Goal: Task Accomplishment & Management: Complete application form

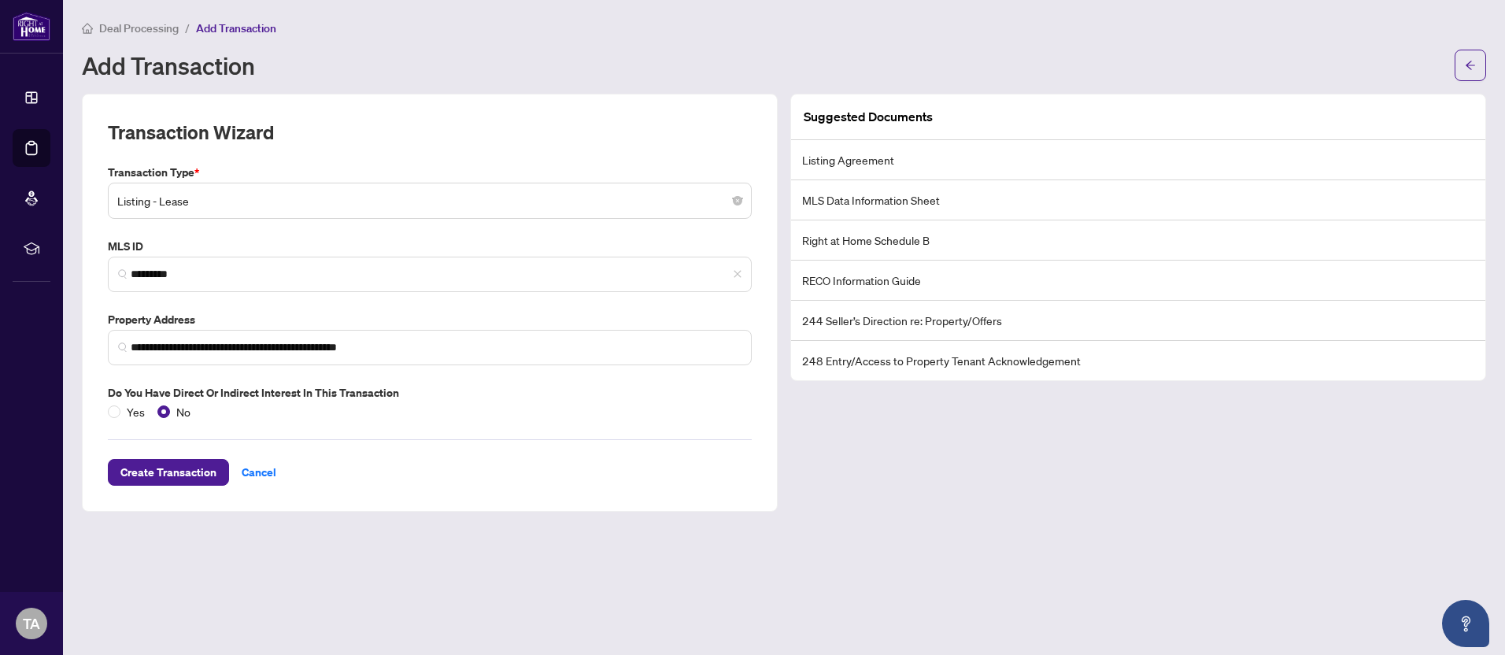
click at [899, 163] on li "Listing Agreement" at bounding box center [1138, 160] width 694 height 40
drag, startPoint x: 833, startPoint y: 127, endPoint x: 927, endPoint y: 127, distance: 94.5
click at [834, 127] on div "Suggested Documents" at bounding box center [1138, 117] width 694 height 46
click at [931, 127] on div "Suggested Documents" at bounding box center [1138, 117] width 694 height 46
click at [176, 471] on span "Create Transaction" at bounding box center [168, 472] width 96 height 25
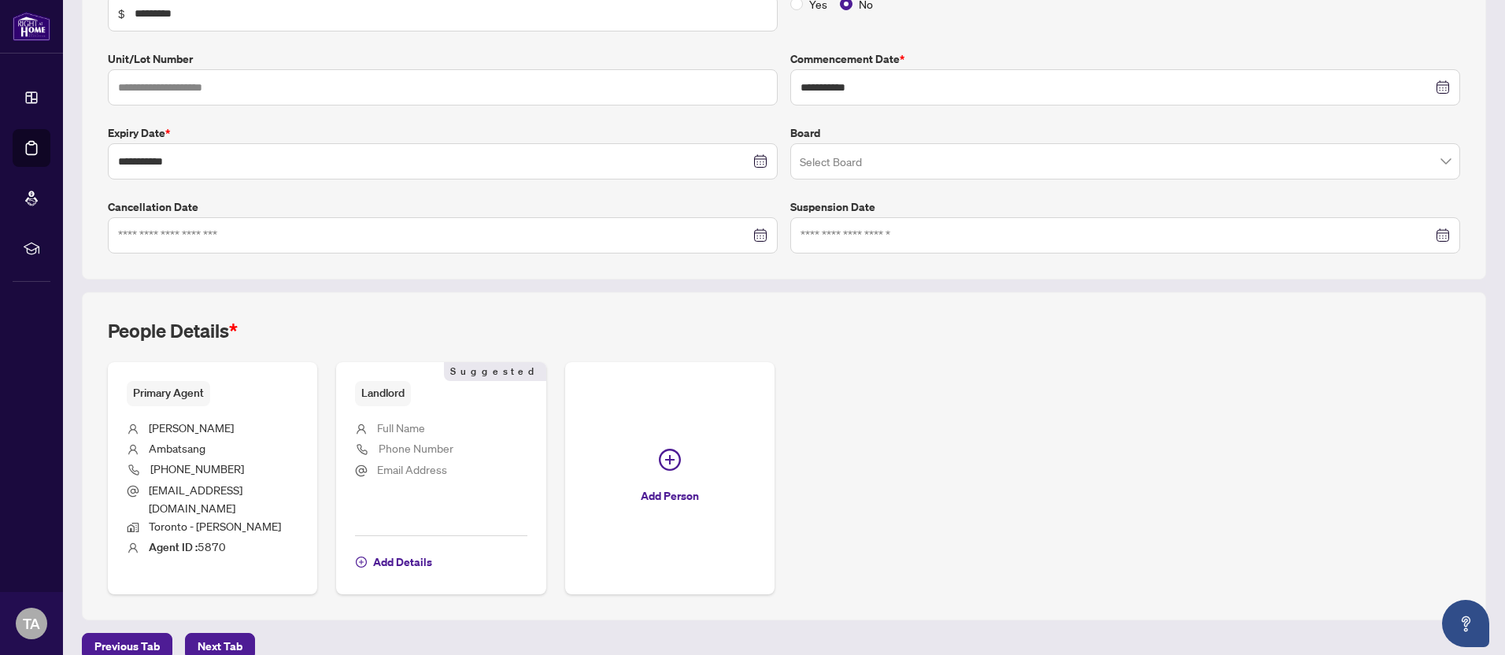
scroll to position [316, 0]
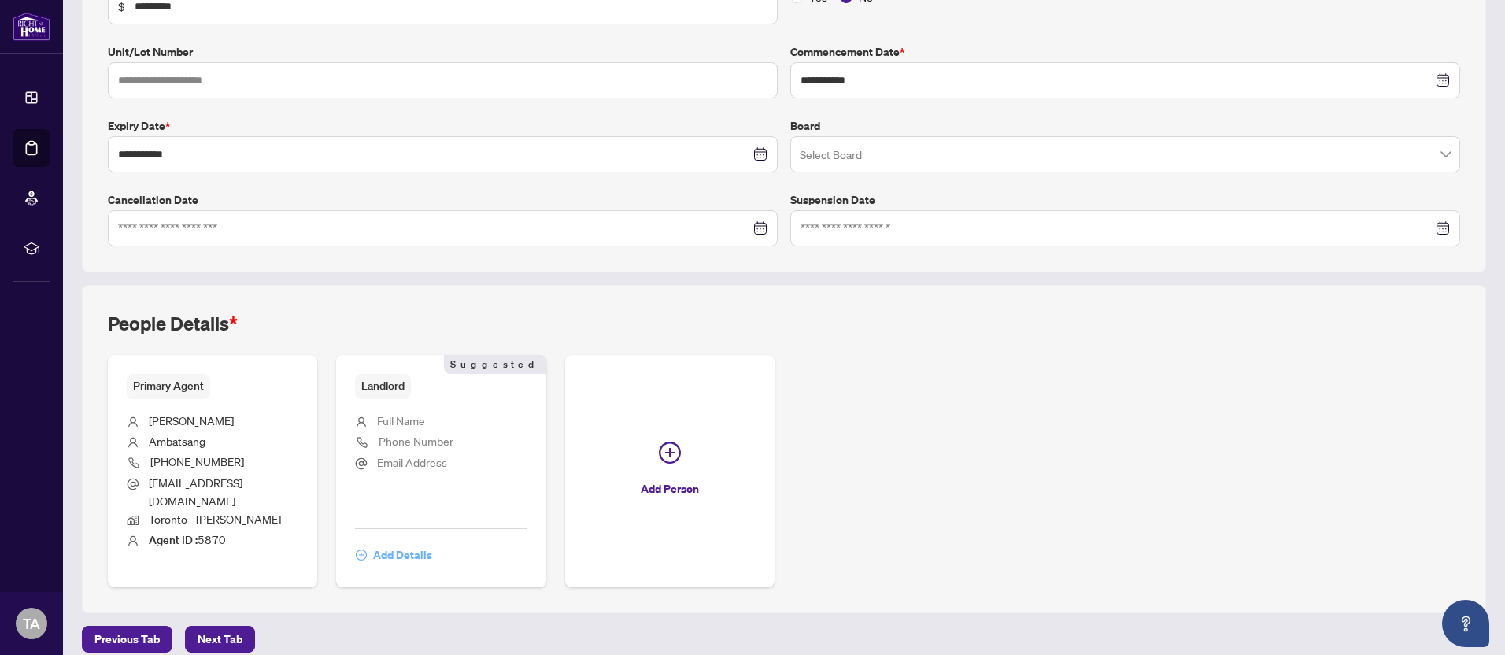
click at [397, 544] on span "Add Details" at bounding box center [402, 554] width 59 height 25
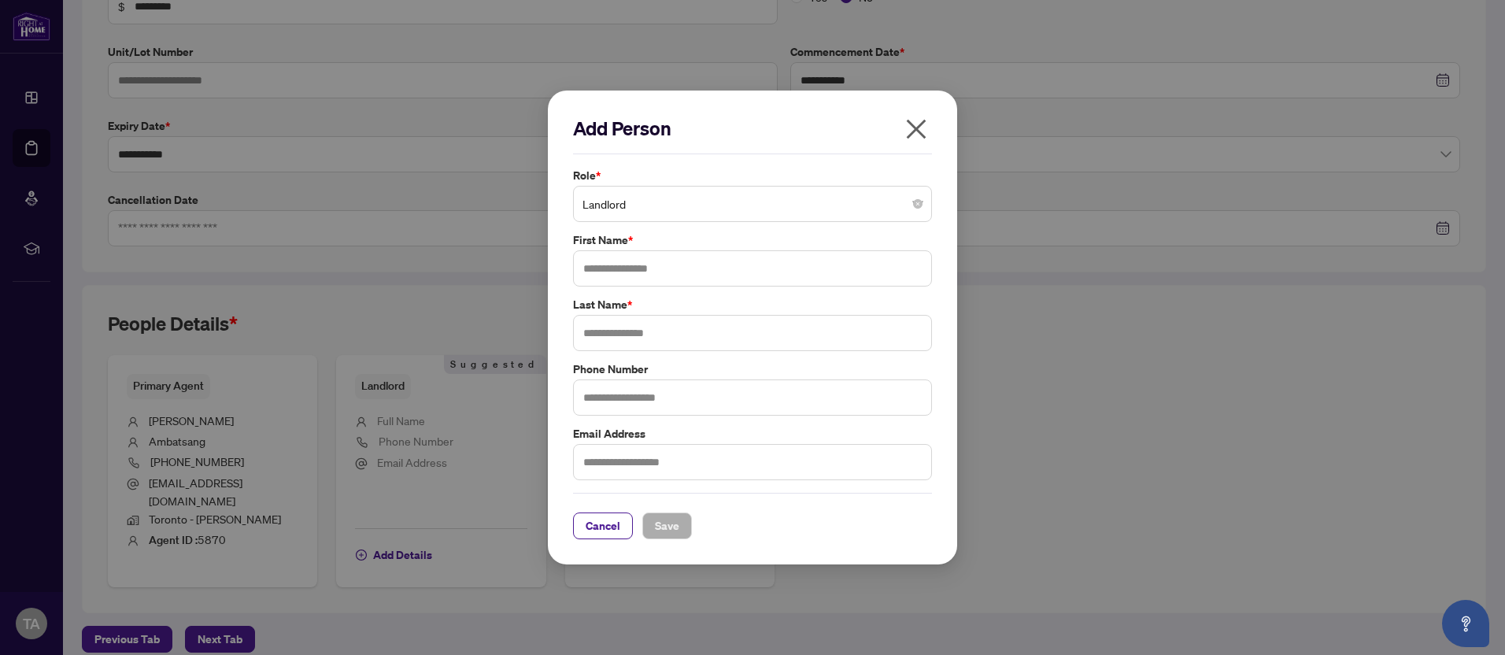
click at [362, 637] on div "Add Person Role * Landlord First Name * Last Name * Phone Number Email Address …" at bounding box center [752, 327] width 1505 height 655
click at [578, 529] on button "Cancel" at bounding box center [603, 525] width 60 height 27
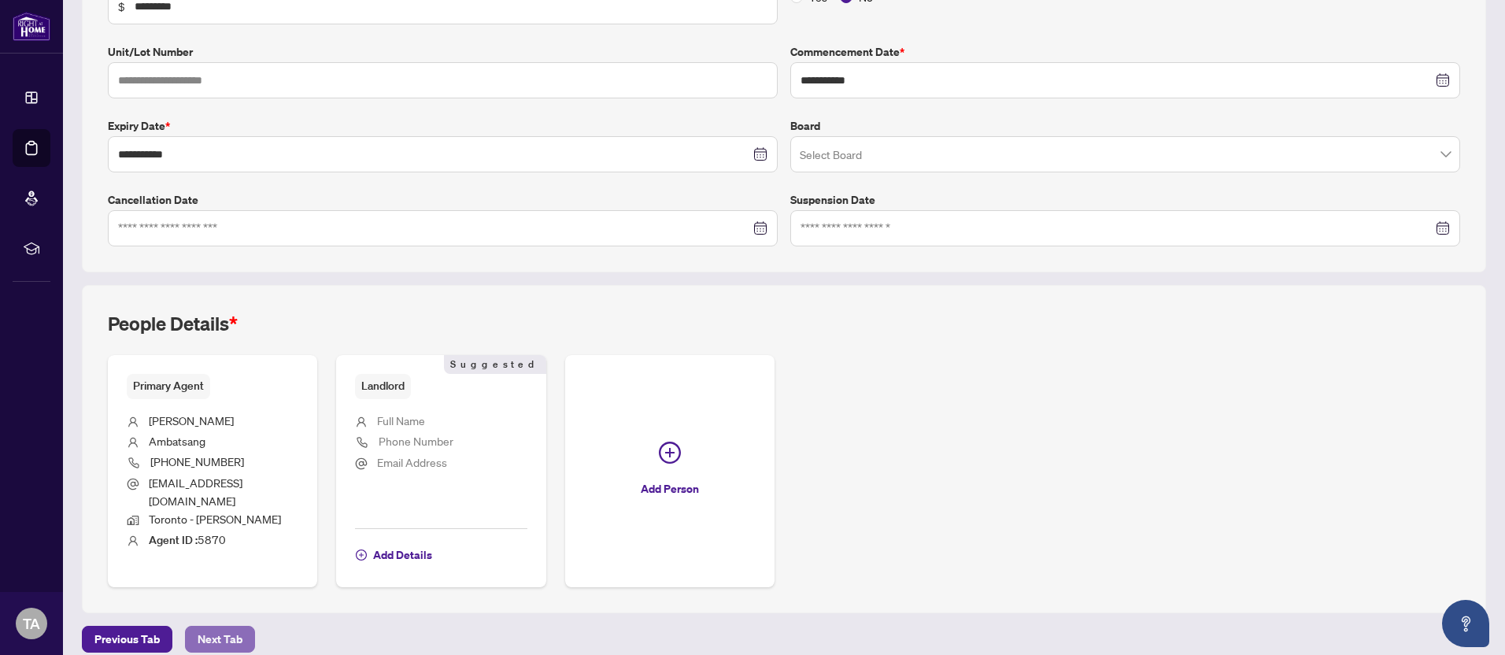
click at [216, 627] on span "Next Tab" at bounding box center [220, 639] width 45 height 25
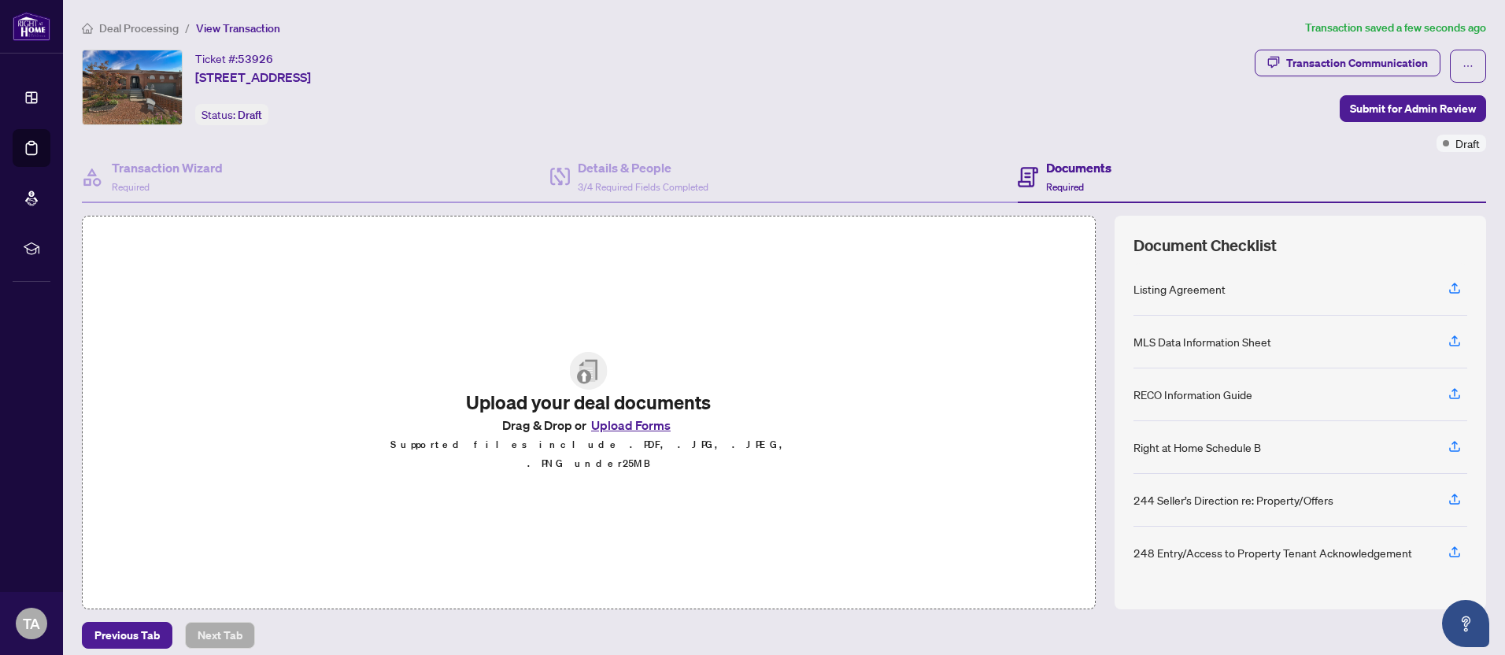
click at [635, 435] on button "Upload Forms" at bounding box center [630, 425] width 89 height 20
click at [618, 435] on button "Upload Forms" at bounding box center [630, 425] width 89 height 20
click at [623, 435] on button "Upload Forms" at bounding box center [630, 425] width 89 height 20
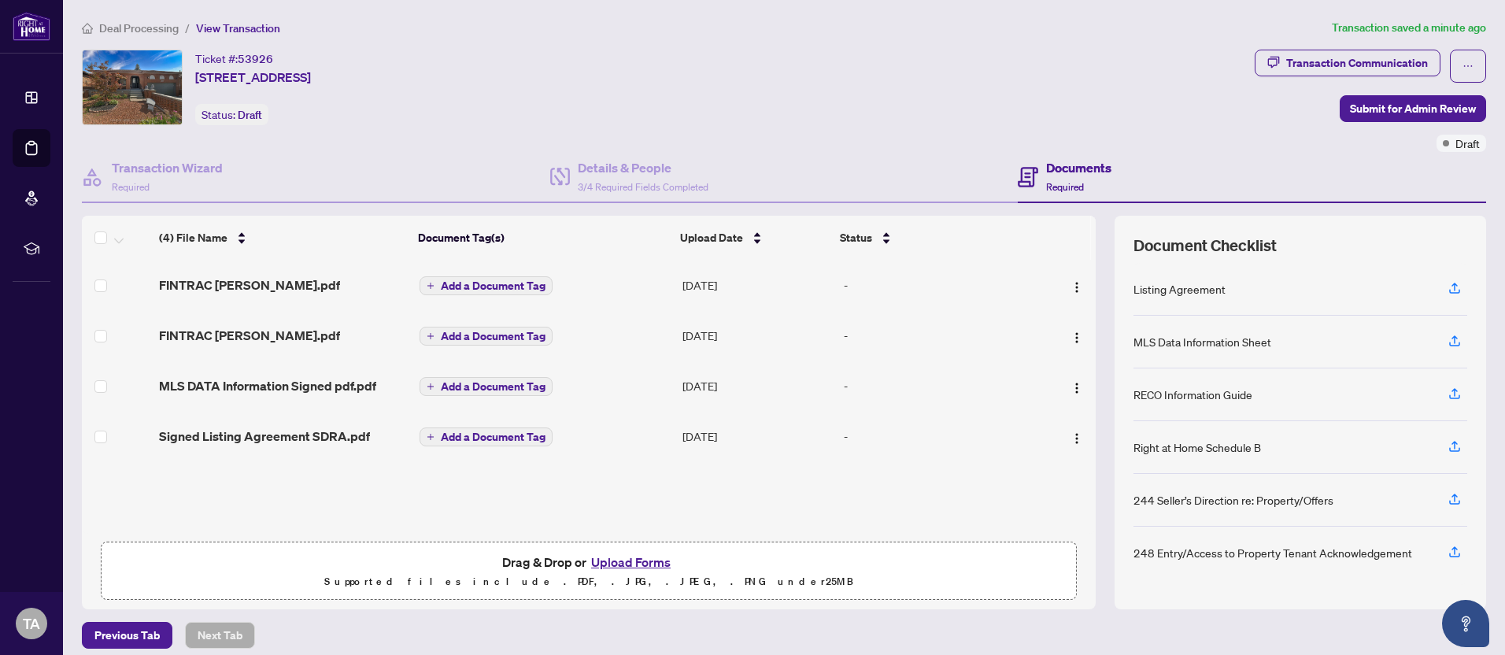
click at [610, 564] on button "Upload Forms" at bounding box center [630, 562] width 89 height 20
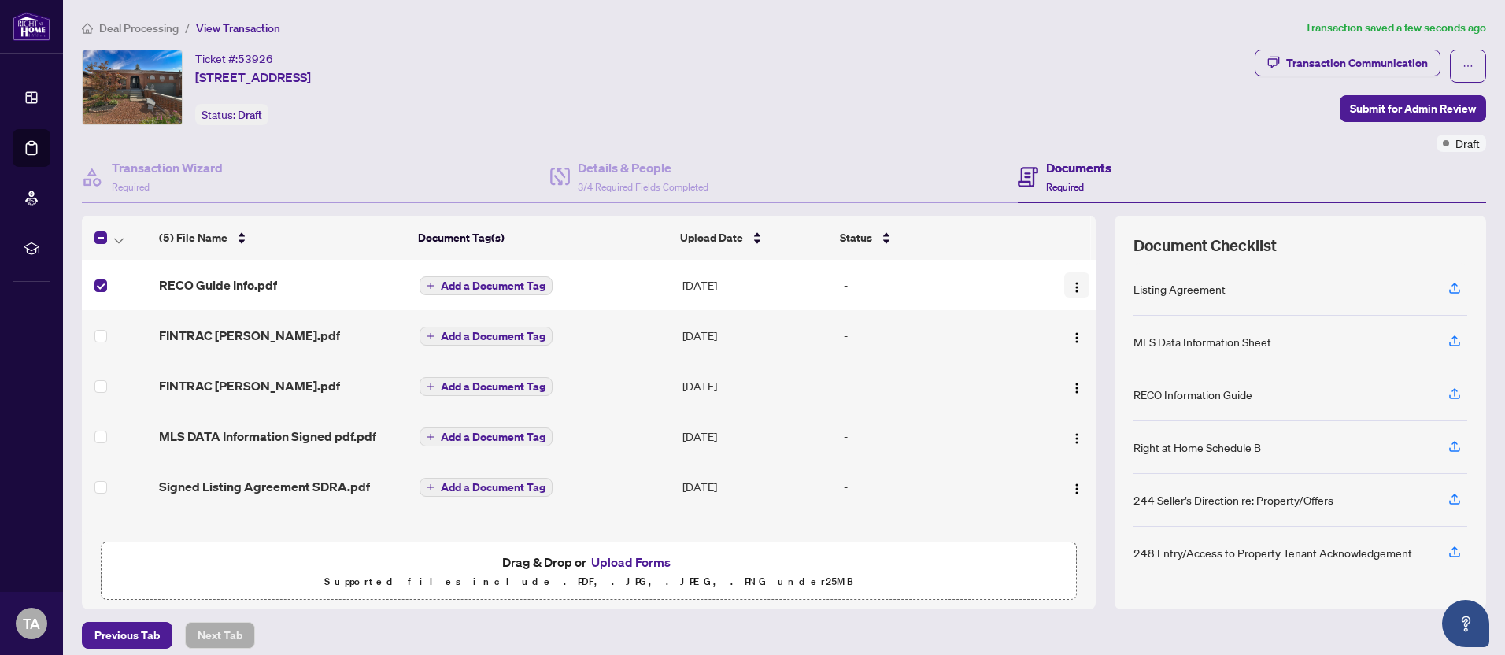
click at [1070, 287] on img "button" at bounding box center [1076, 287] width 13 height 13
click at [844, 286] on div "-" at bounding box center [938, 284] width 189 height 17
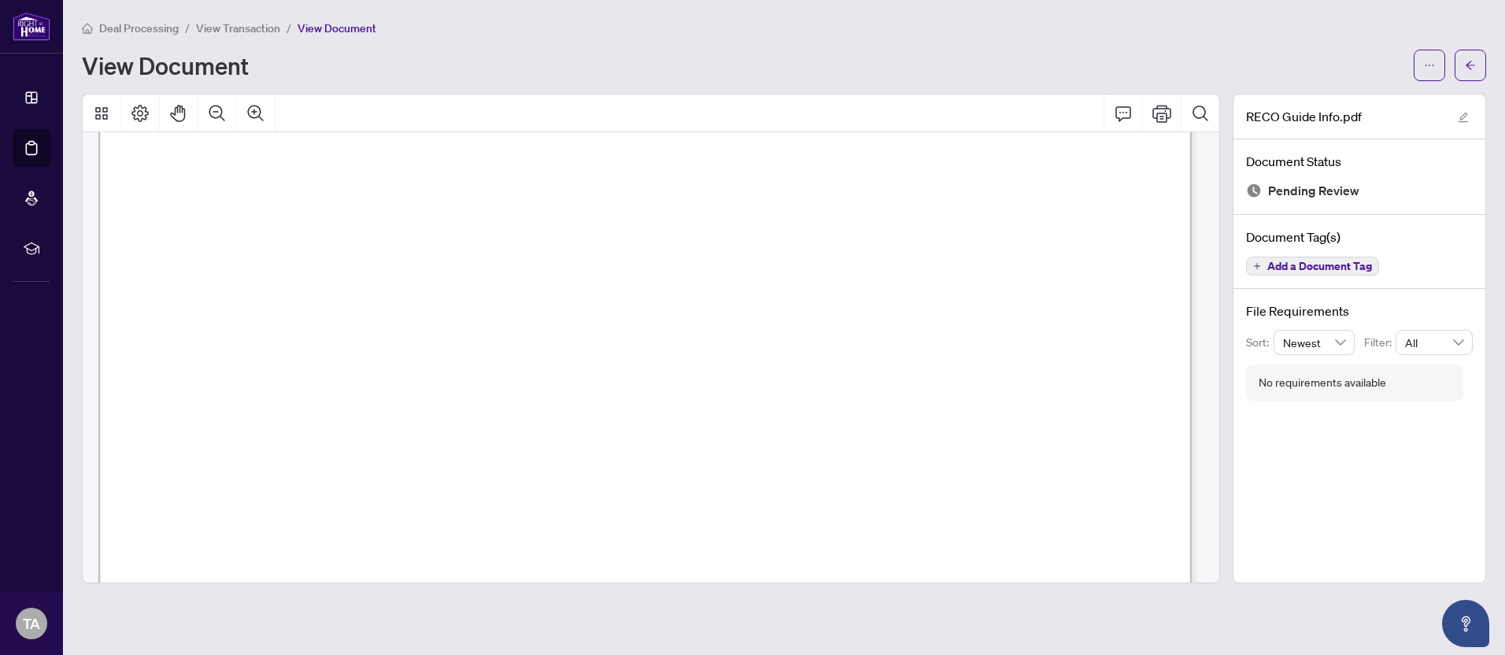
scroll to position [17560, 0]
click at [1468, 67] on icon "arrow-left" at bounding box center [1470, 65] width 11 height 11
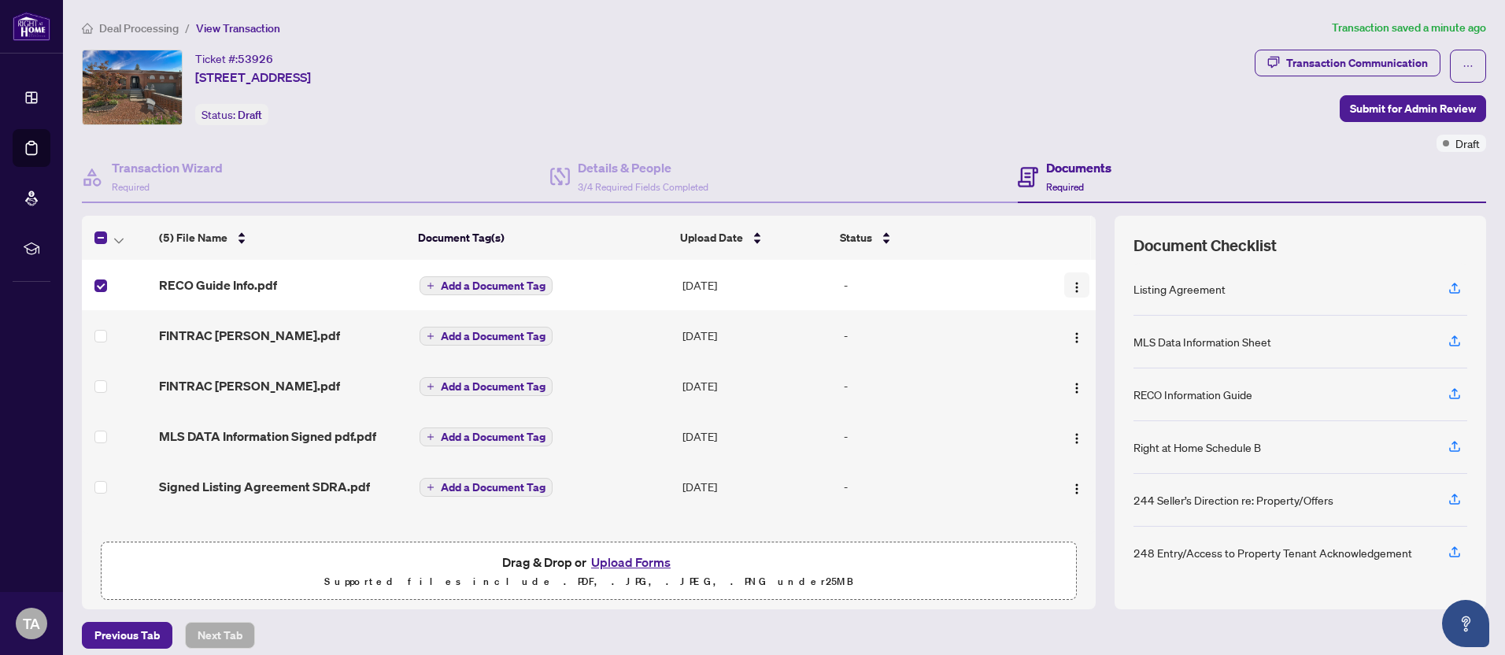
click at [1070, 287] on img "button" at bounding box center [1076, 287] width 13 height 13
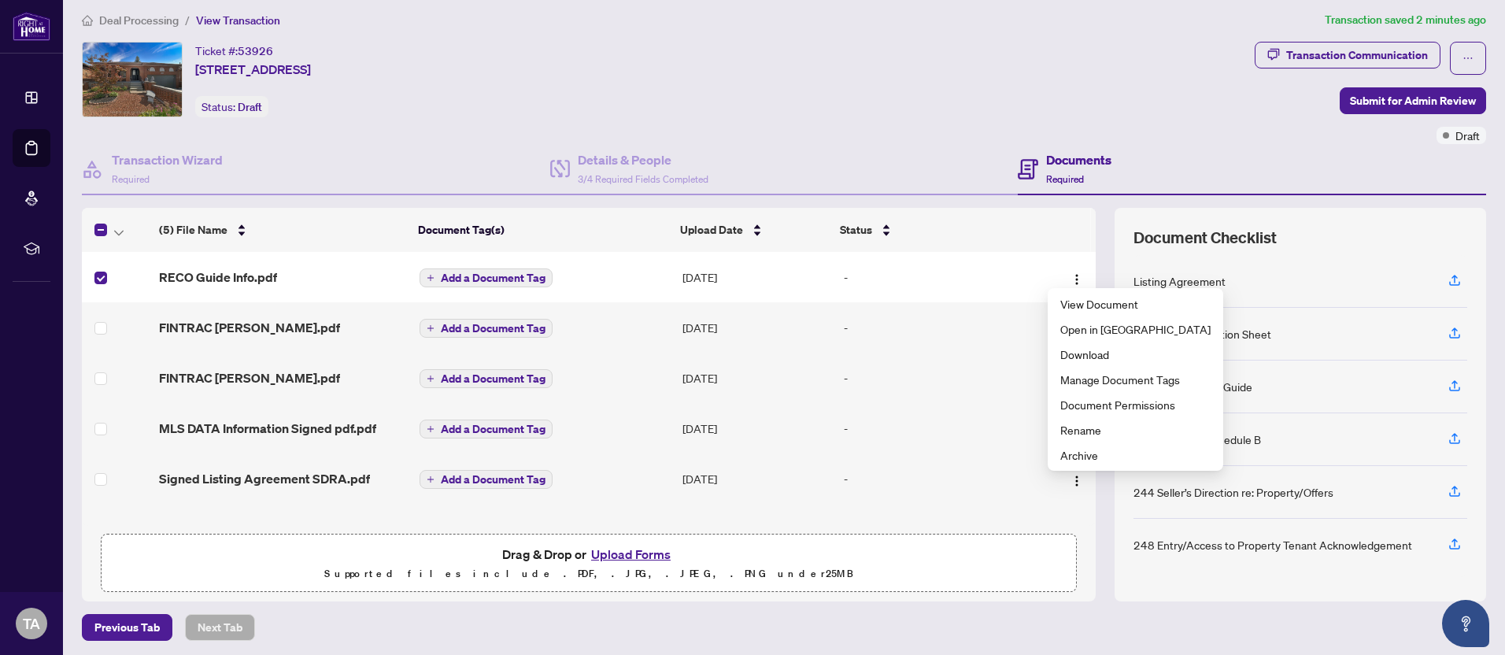
scroll to position [12, 0]
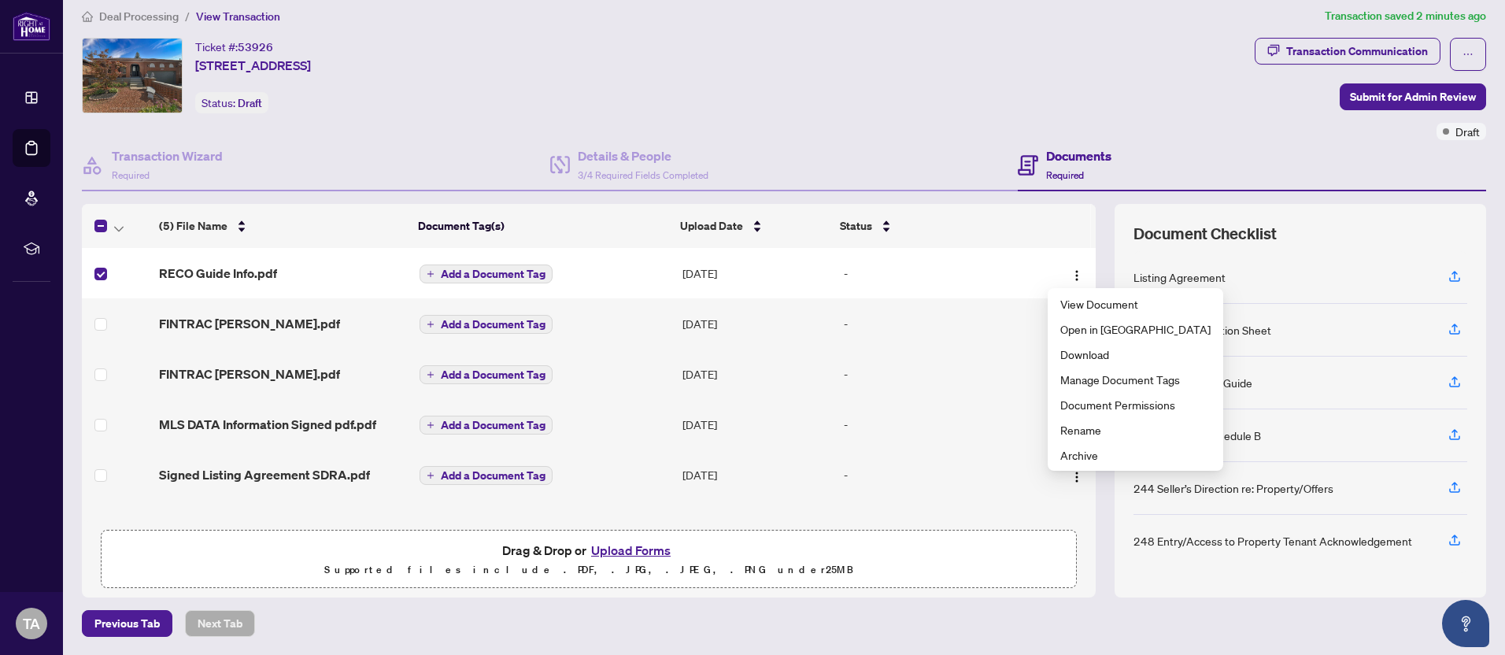
click at [1078, 628] on div "Previous Tab Next Tab" at bounding box center [784, 623] width 1404 height 27
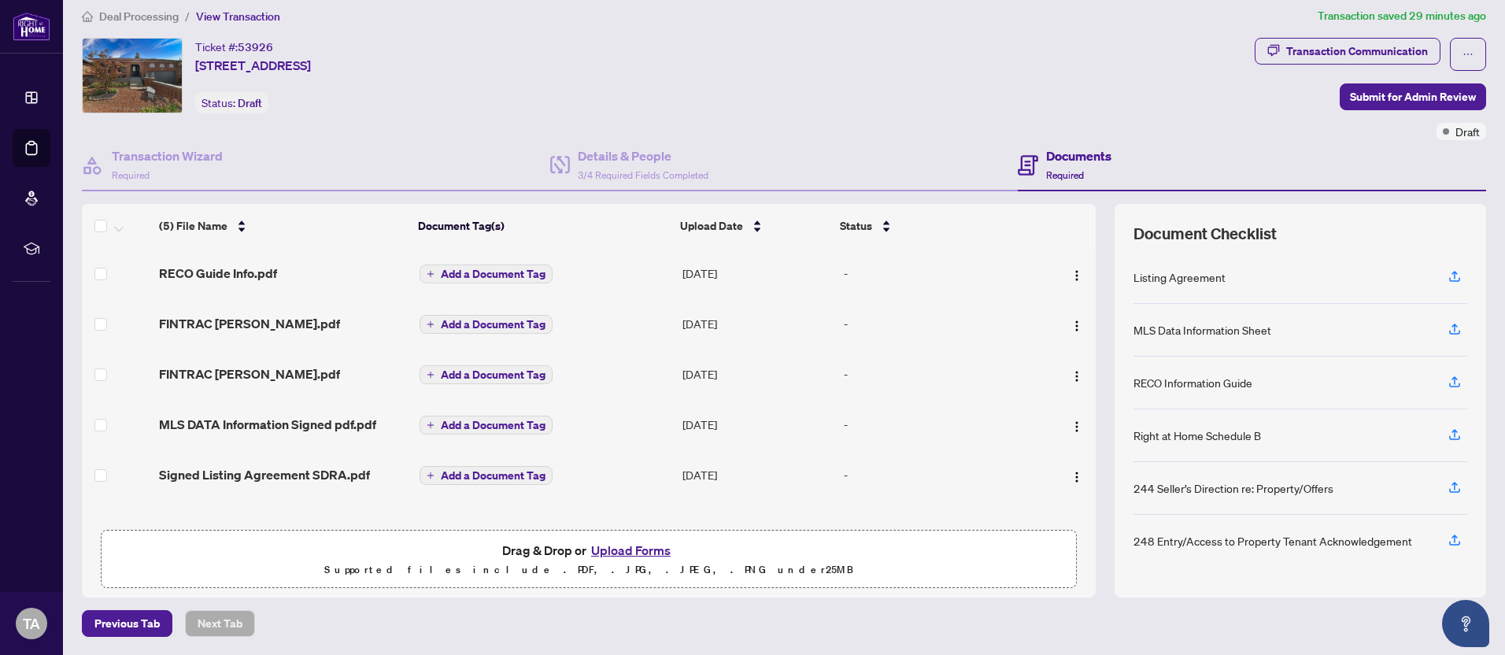
click at [612, 551] on button "Upload Forms" at bounding box center [630, 550] width 89 height 20
click at [643, 549] on button "Upload Forms" at bounding box center [630, 550] width 89 height 20
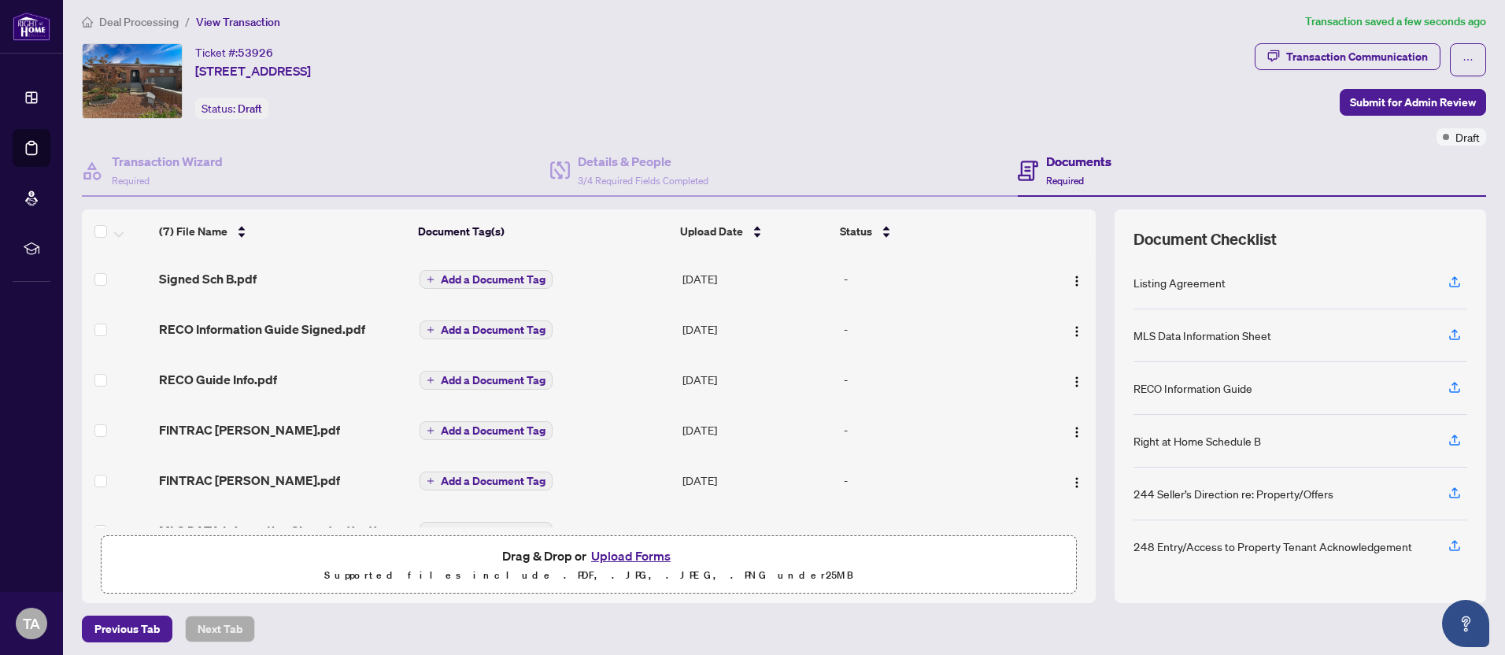
scroll to position [0, 0]
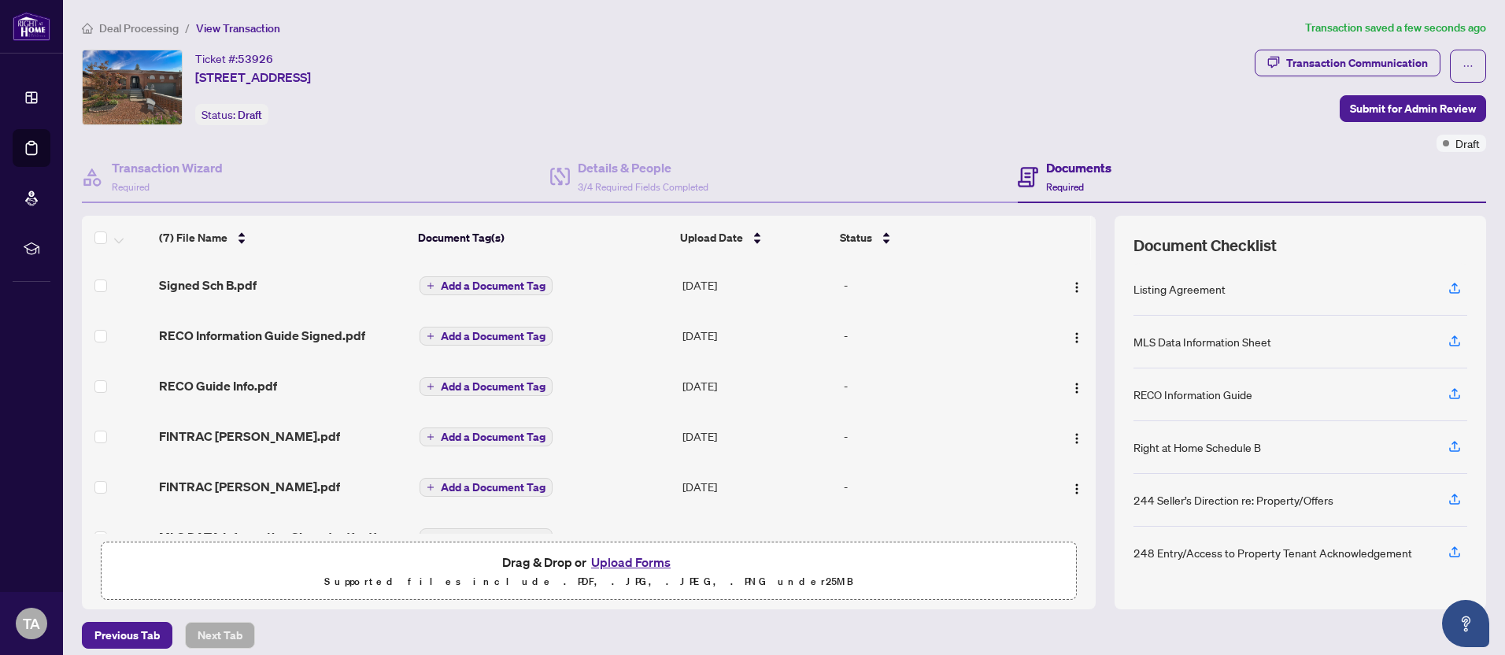
click at [487, 287] on span "Add a Document Tag" at bounding box center [493, 285] width 105 height 11
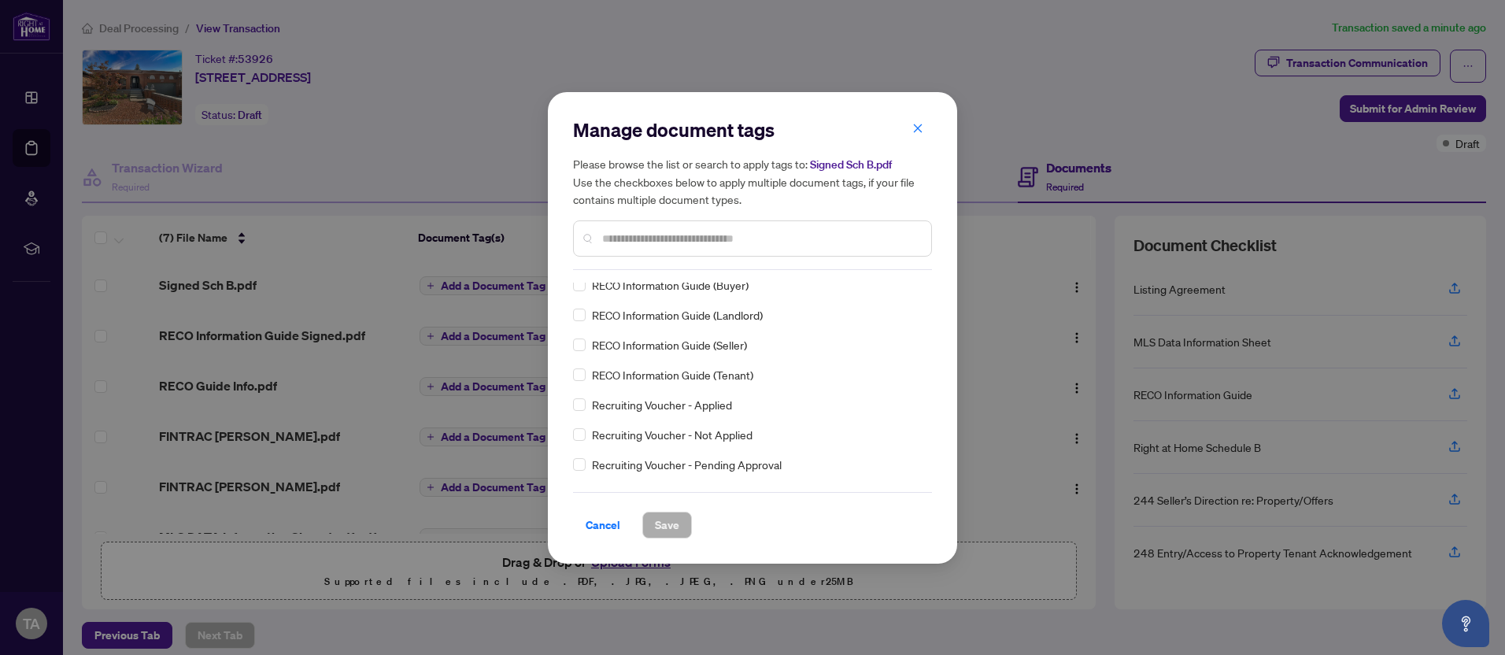
scroll to position [2956, 0]
click at [684, 242] on input "text" at bounding box center [760, 238] width 316 height 17
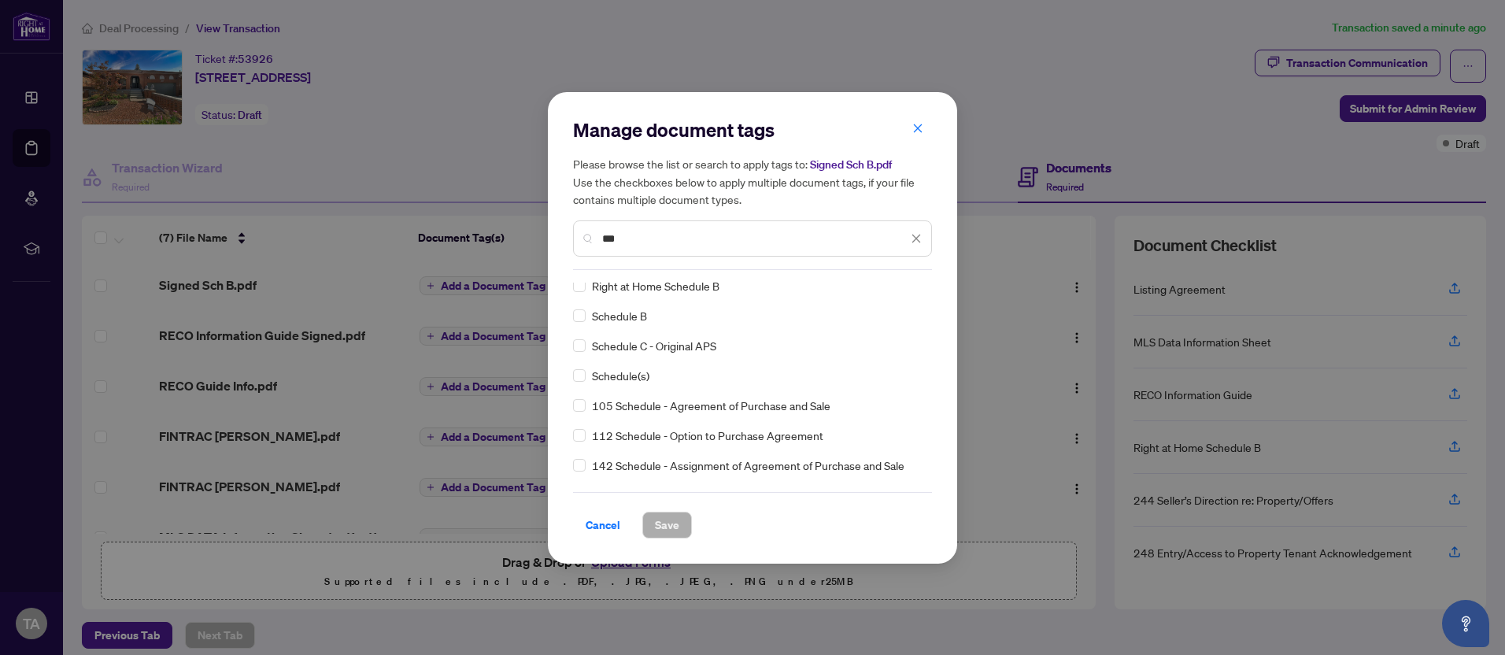
scroll to position [0, 0]
type input "***"
click at [685, 294] on span "Right at Home Schedule B" at bounding box center [656, 291] width 128 height 17
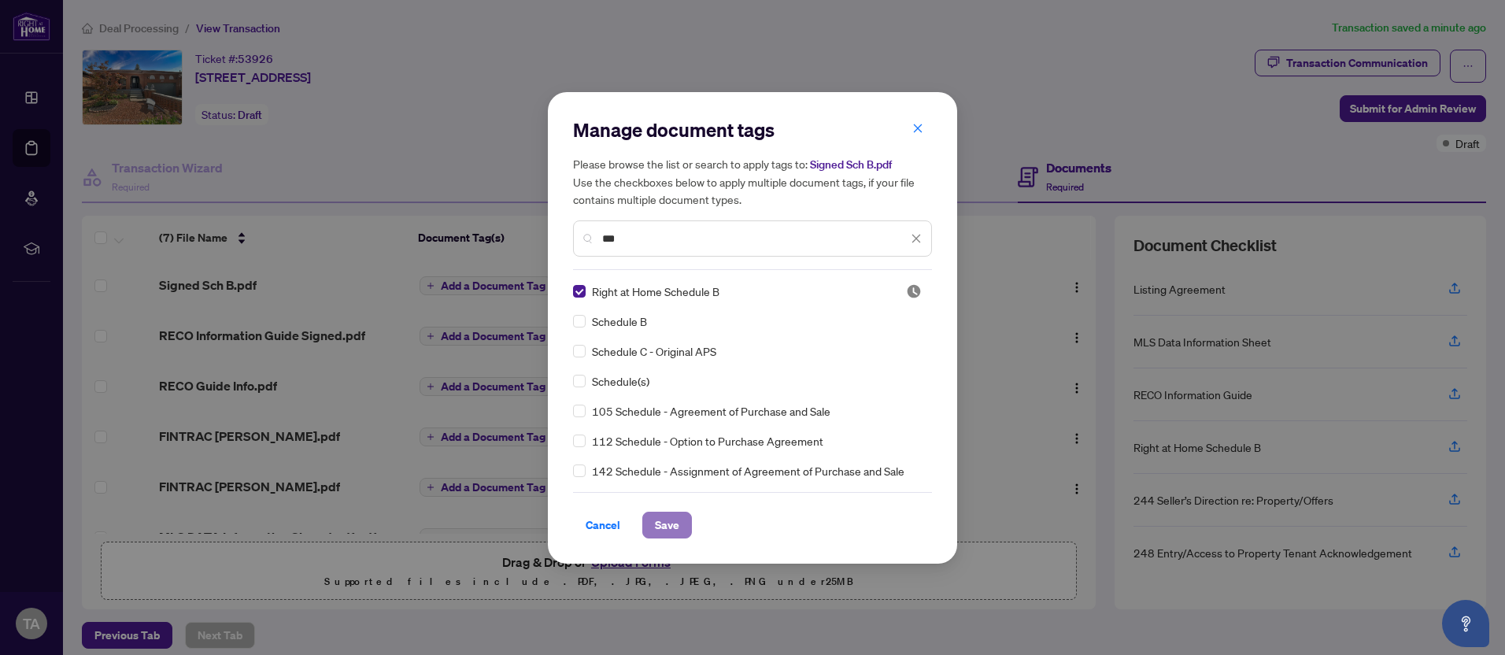
click at [668, 526] on span "Save" at bounding box center [667, 524] width 24 height 25
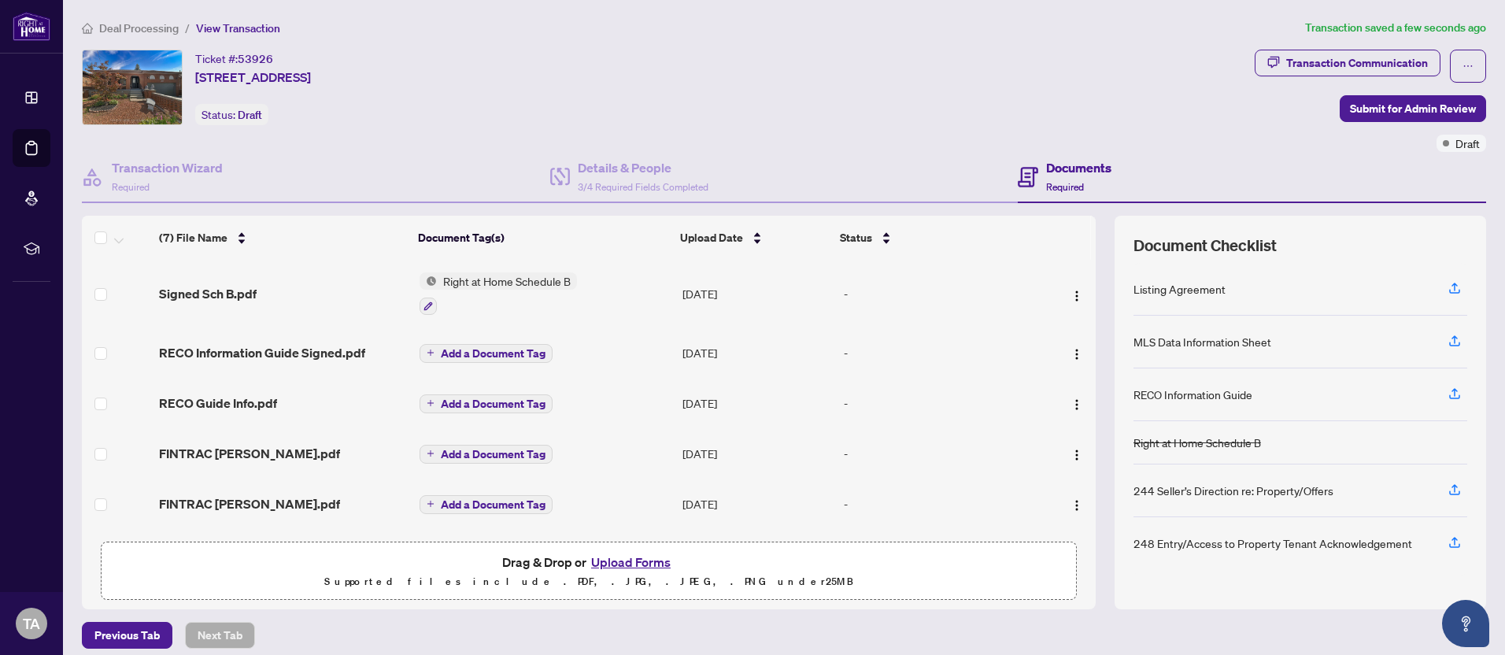
click at [508, 355] on span "Add a Document Tag" at bounding box center [493, 353] width 105 height 11
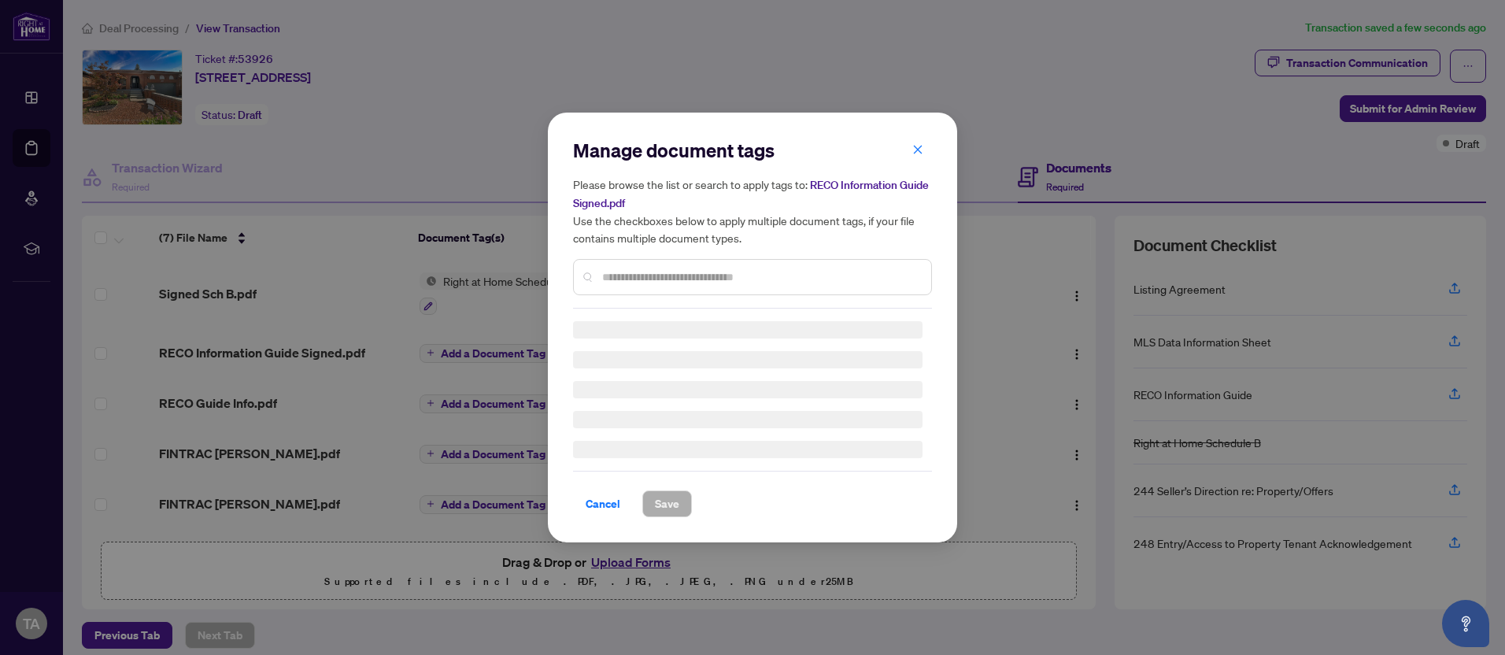
click at [672, 281] on input "text" at bounding box center [760, 276] width 316 height 17
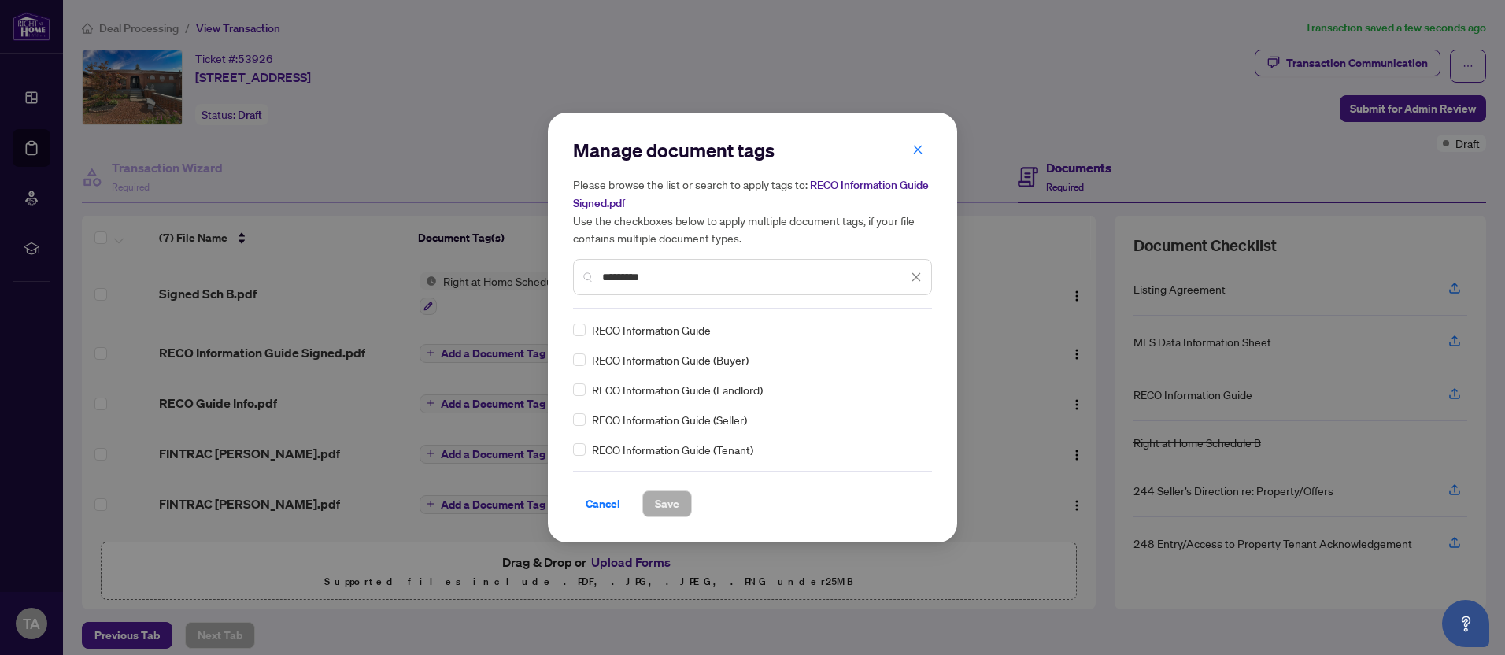
type input "*********"
click at [674, 505] on span "Save" at bounding box center [667, 503] width 24 height 25
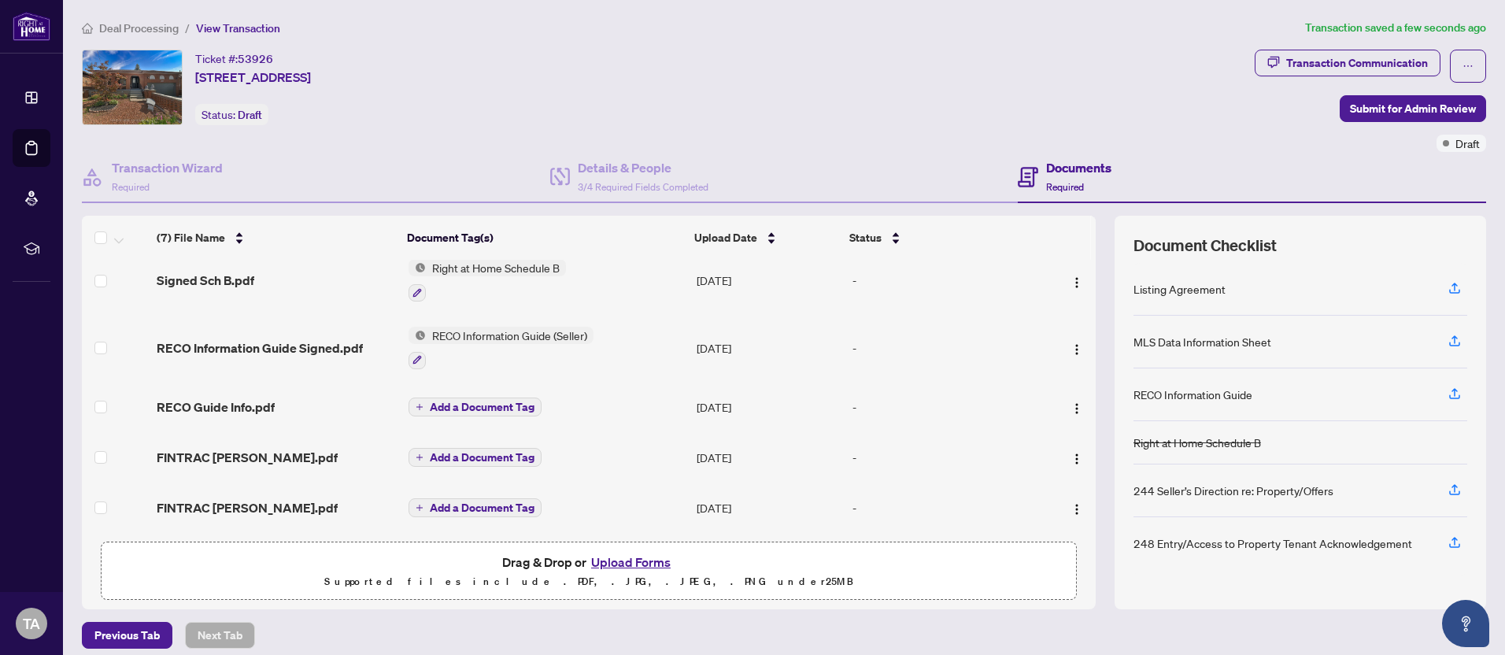
scroll to position [101, 0]
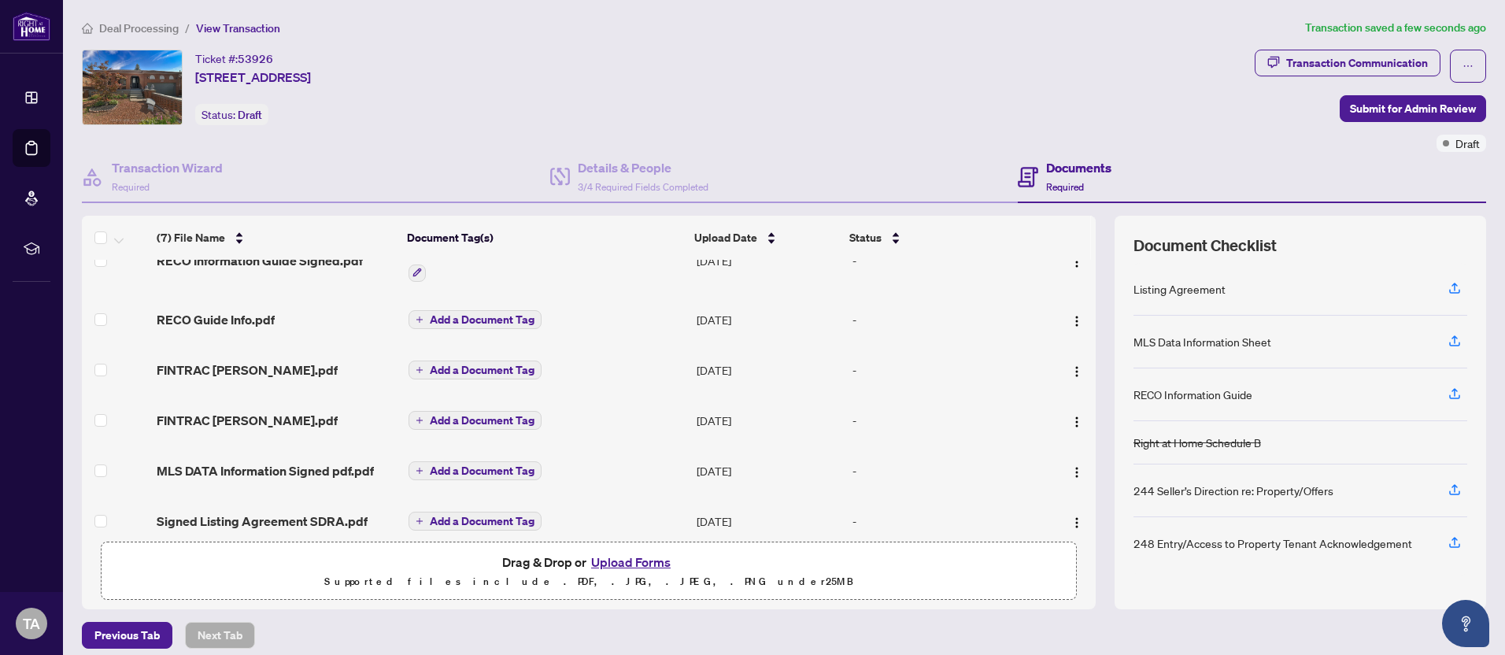
click at [488, 366] on span "Add a Document Tag" at bounding box center [482, 369] width 105 height 11
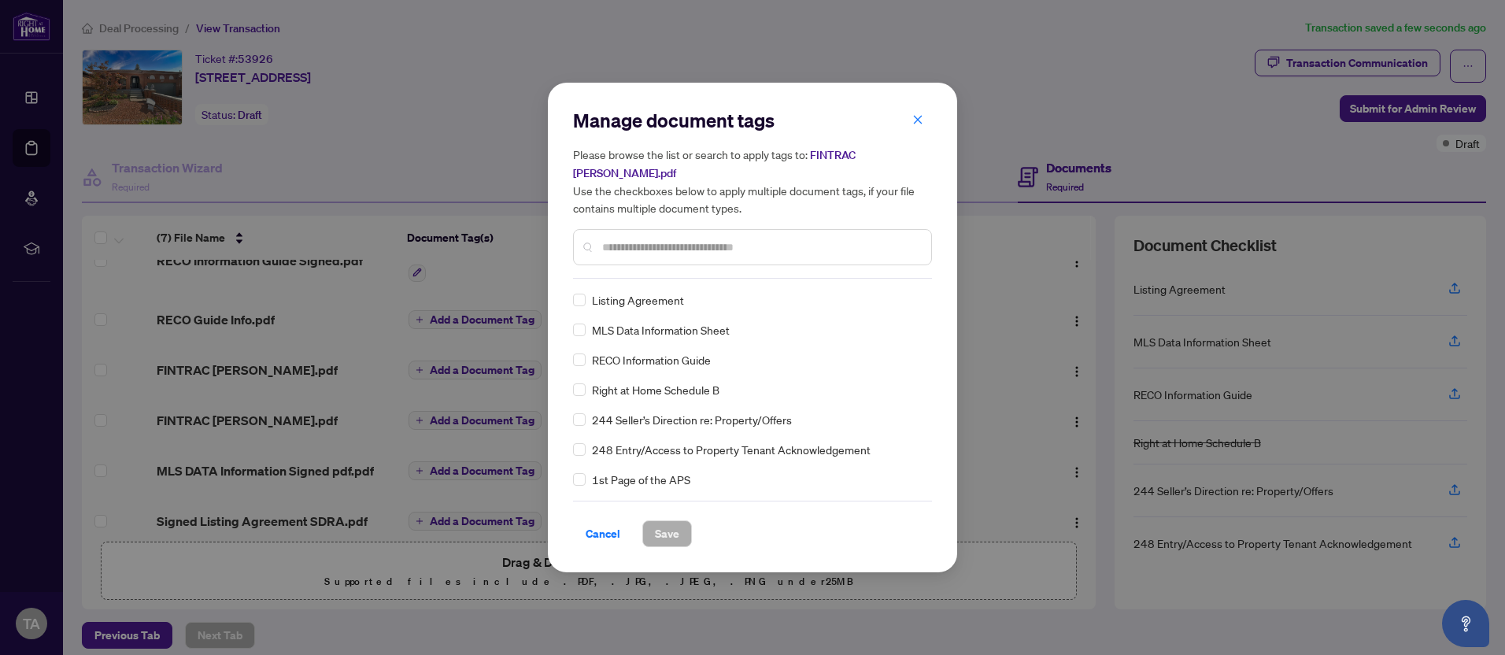
click at [605, 250] on input "text" at bounding box center [760, 246] width 316 height 17
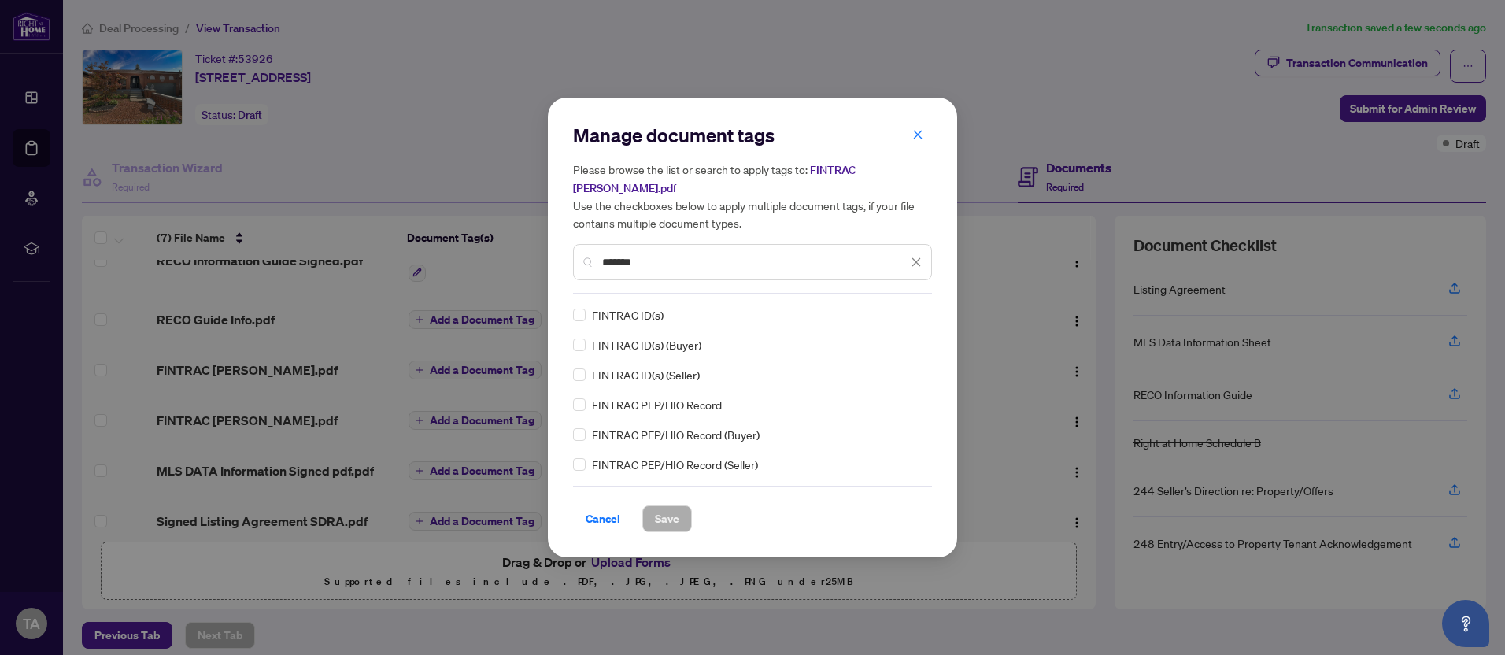
type input "*******"
click at [667, 522] on span "Save" at bounding box center [667, 518] width 24 height 25
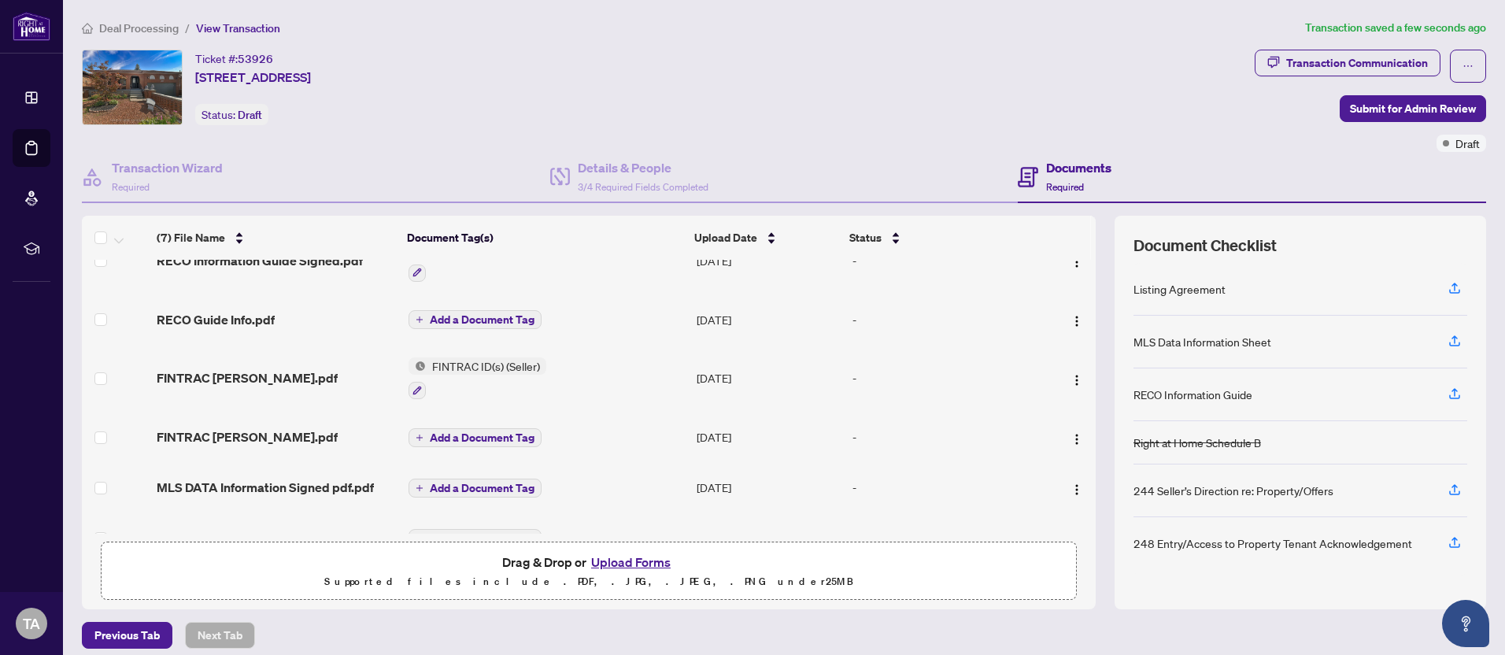
click at [479, 437] on span "Add a Document Tag" at bounding box center [482, 437] width 105 height 11
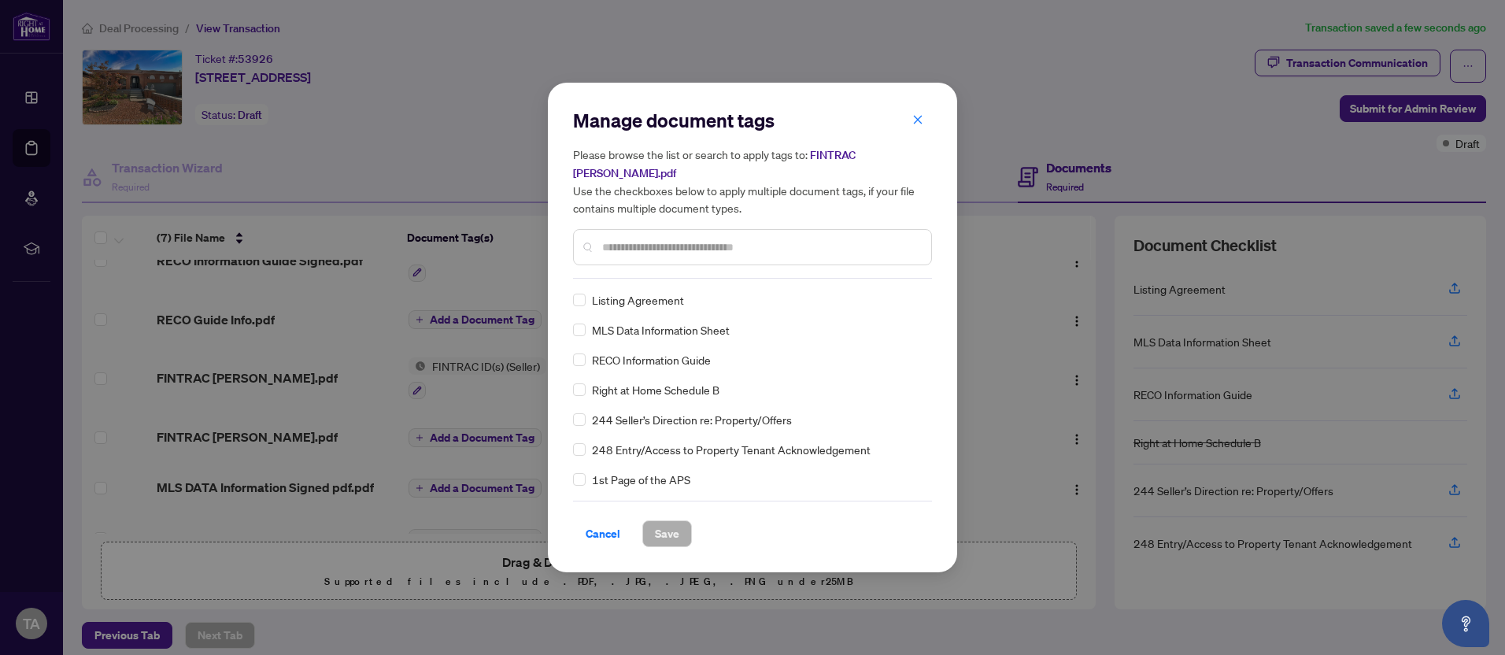
click at [625, 281] on div "Manage document tags Please browse the list or search to apply tags to: FINTRAC…" at bounding box center [752, 327] width 359 height 439
click at [649, 238] on input "text" at bounding box center [760, 246] width 316 height 17
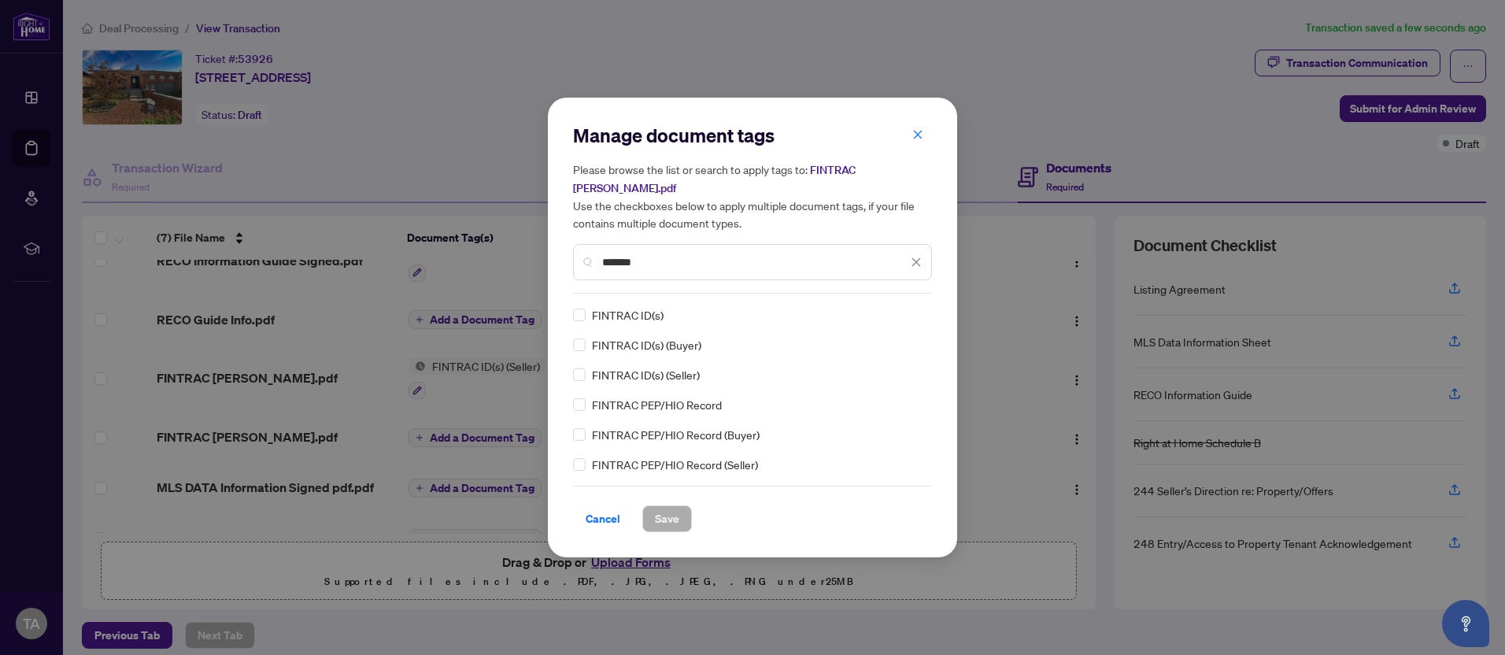
type input "*******"
click at [674, 515] on span "Save" at bounding box center [667, 518] width 24 height 25
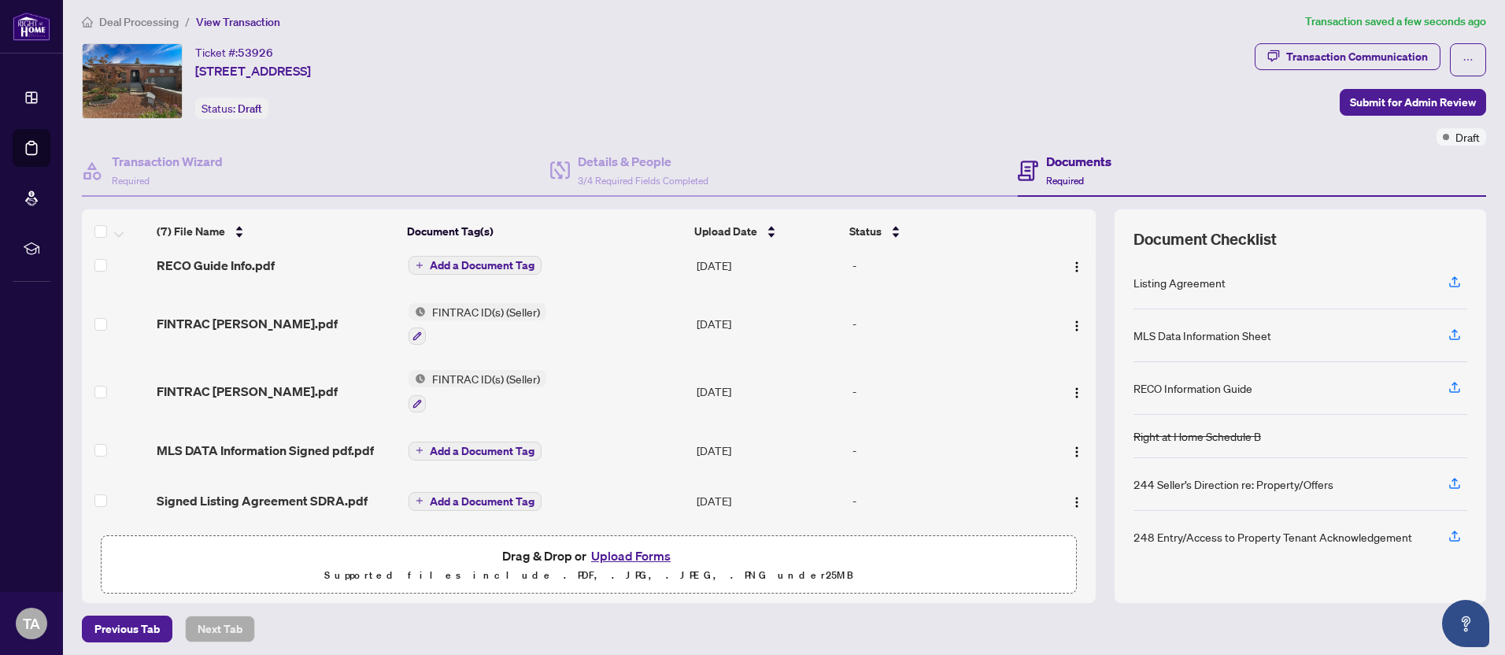
scroll to position [12, 0]
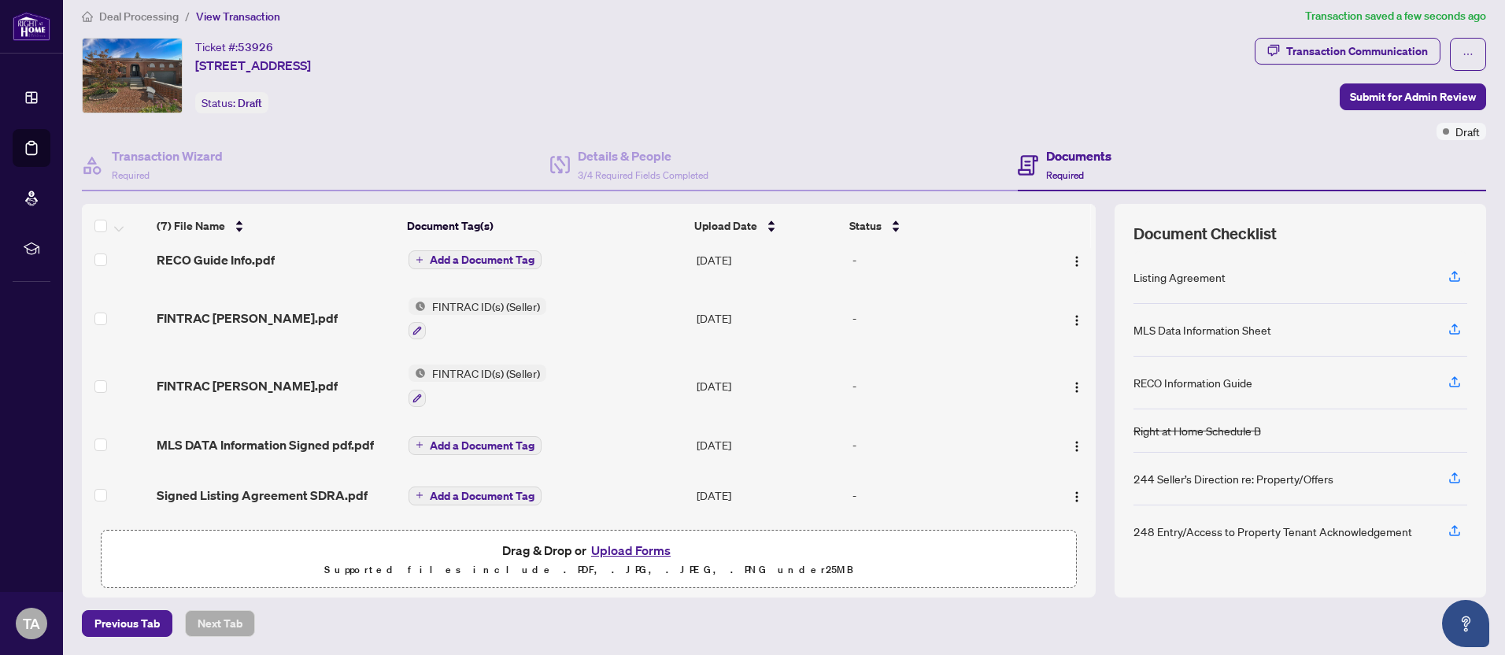
click at [481, 441] on span "Add a Document Tag" at bounding box center [482, 445] width 105 height 11
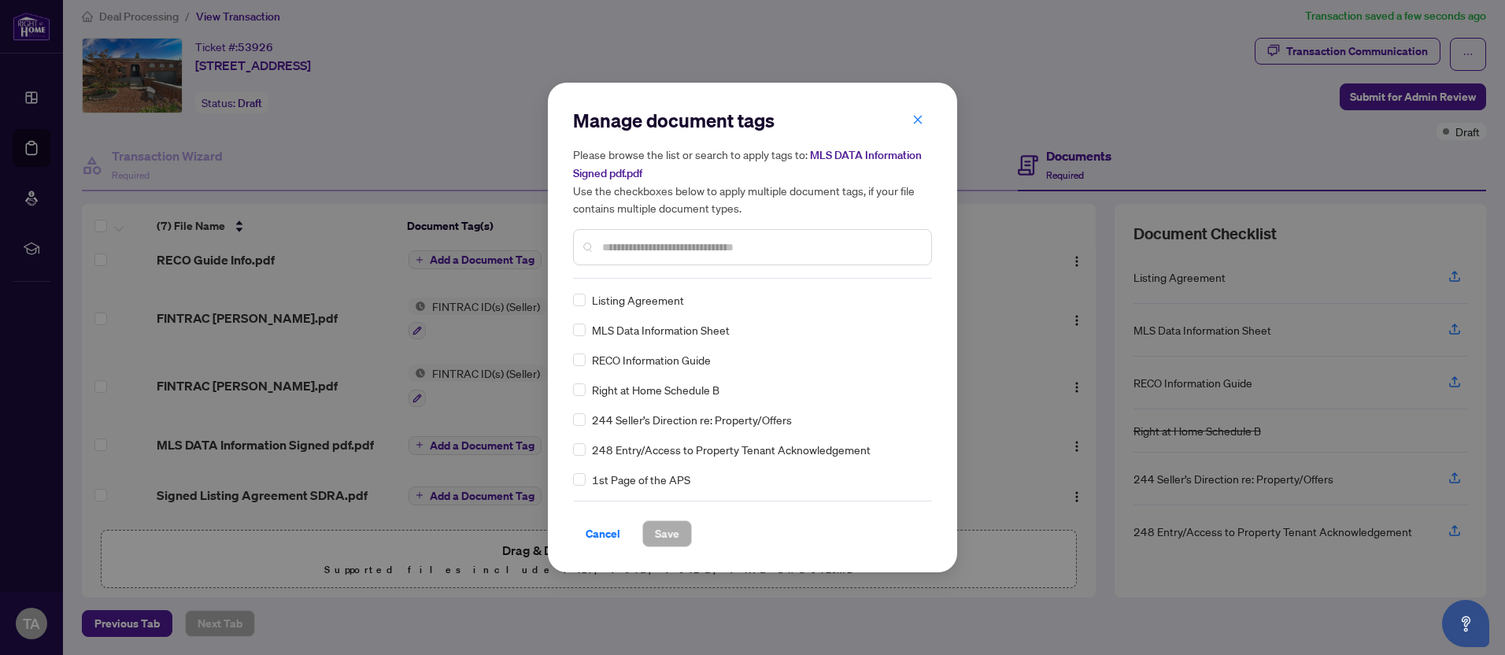
click at [649, 247] on input "text" at bounding box center [760, 246] width 316 height 17
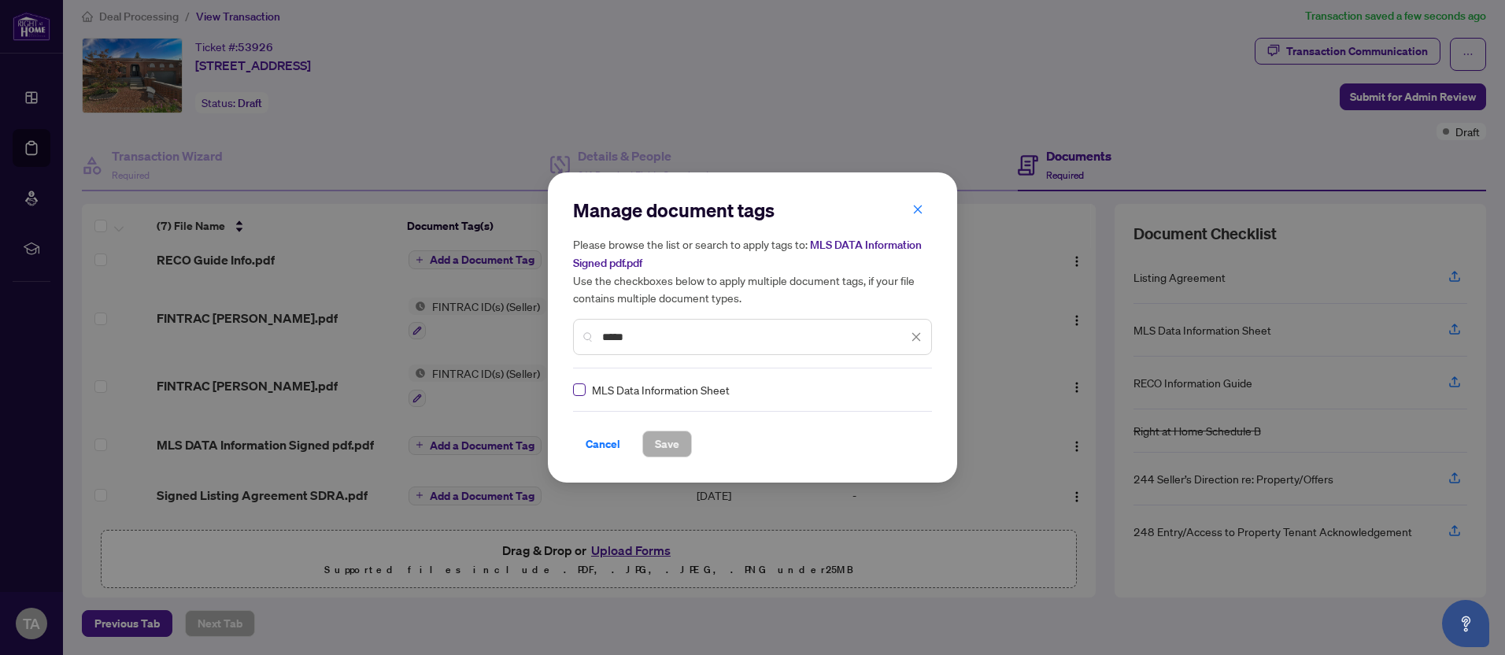
type input "*****"
click at [668, 447] on span "Save" at bounding box center [667, 443] width 24 height 25
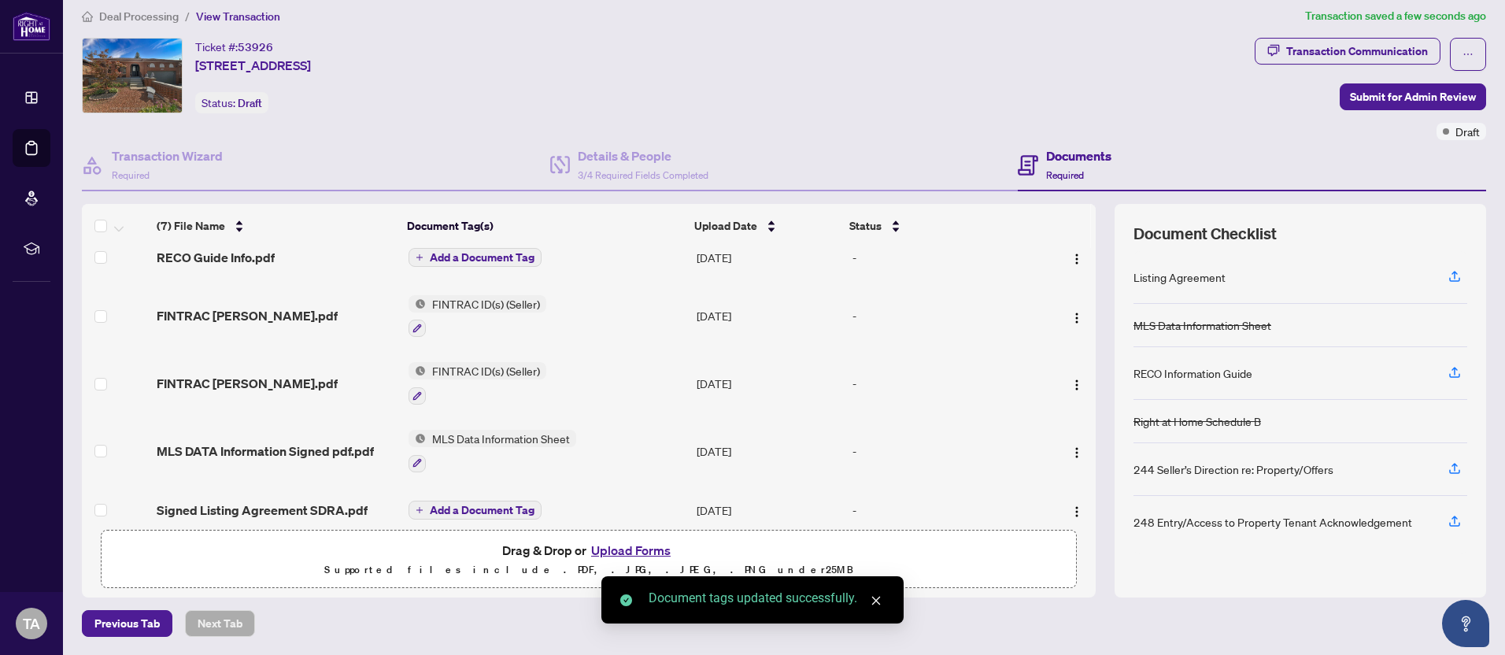
scroll to position [168, 0]
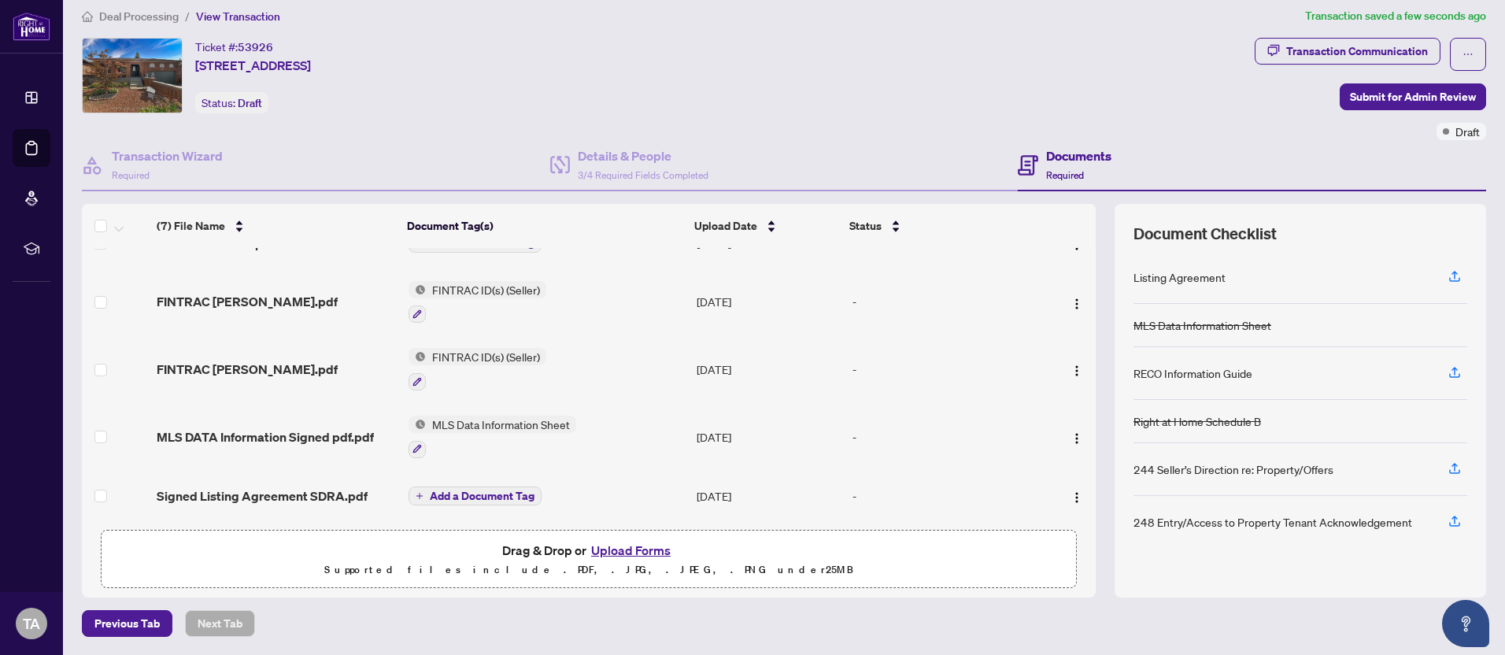
click at [473, 493] on span "Add a Document Tag" at bounding box center [482, 495] width 105 height 11
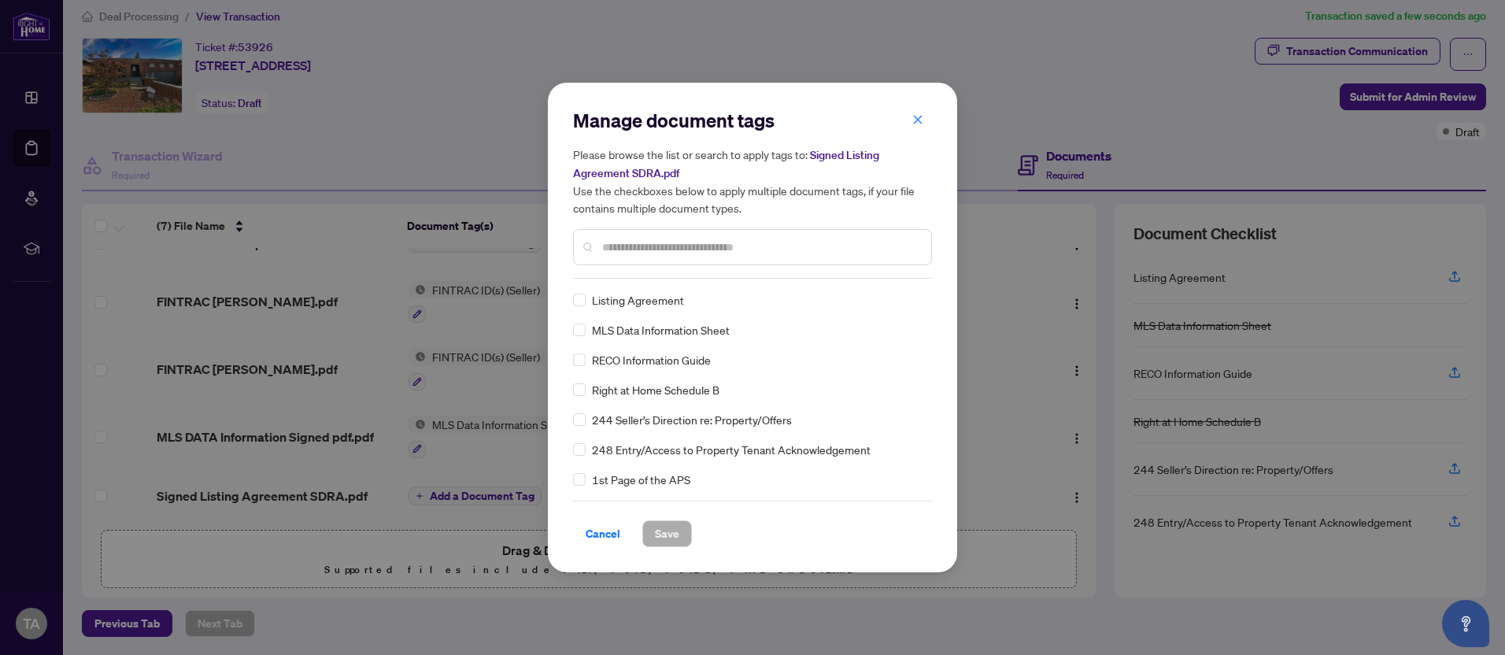
click at [646, 245] on input "text" at bounding box center [760, 246] width 316 height 17
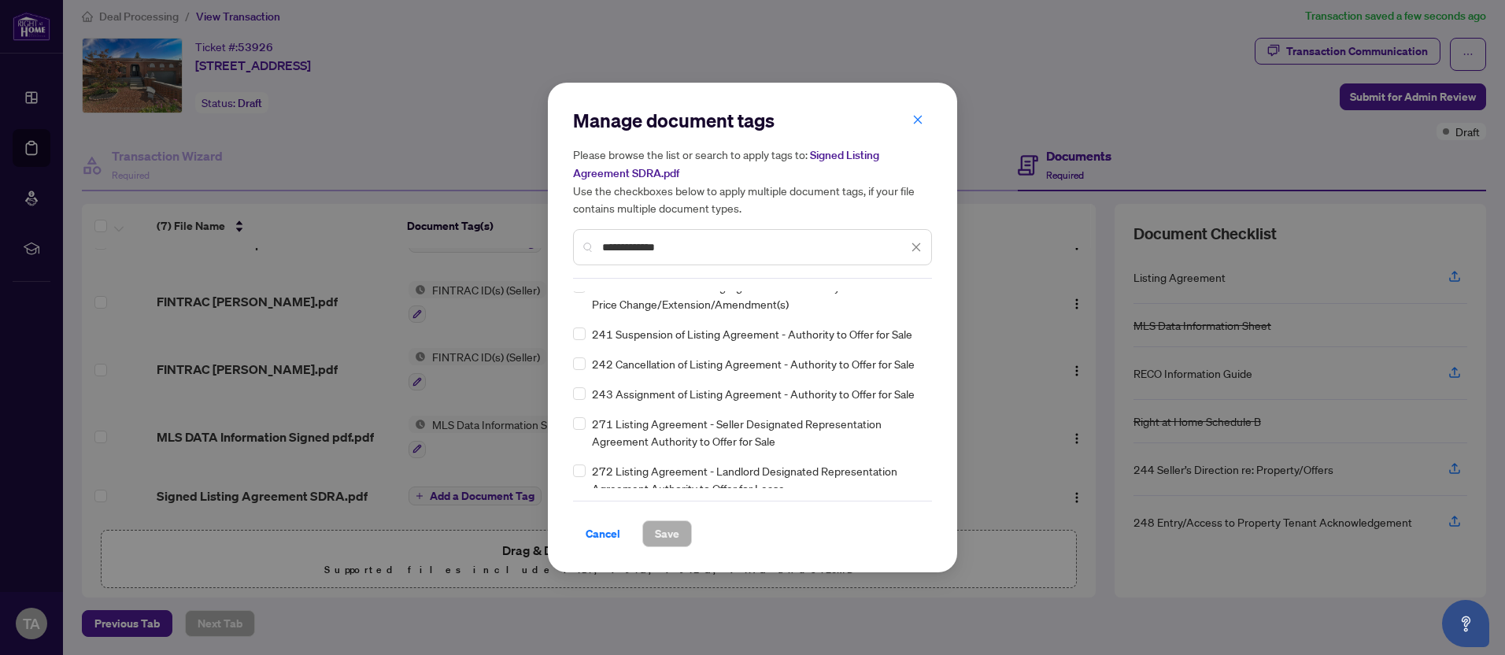
scroll to position [407, 0]
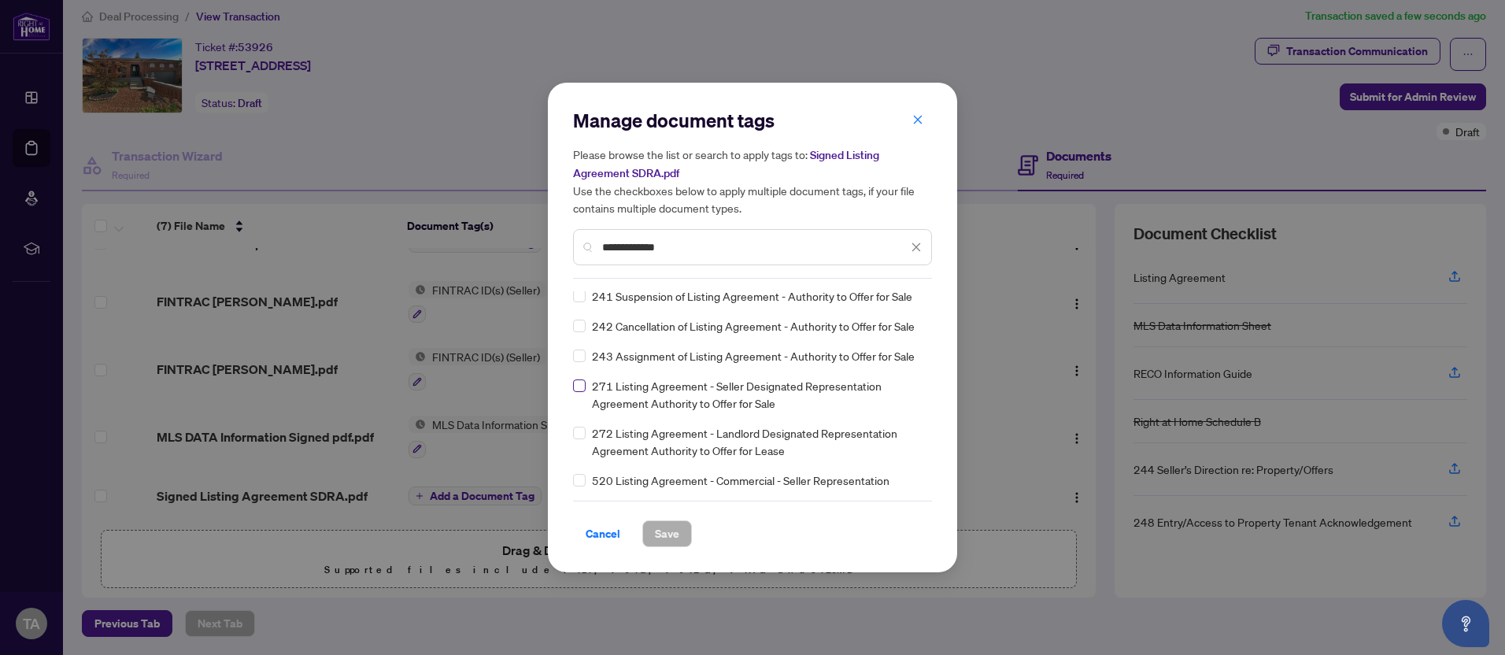
type input "**********"
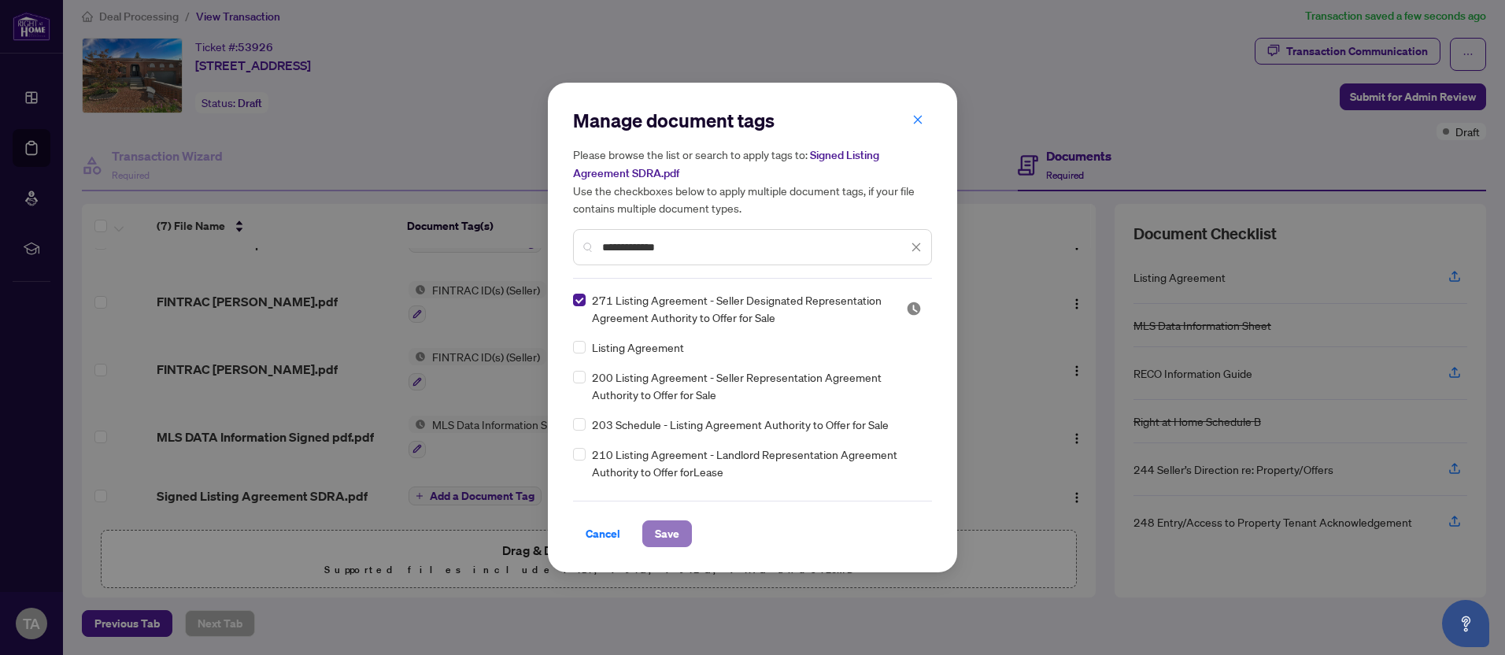
click at [671, 534] on span "Save" at bounding box center [667, 533] width 24 height 25
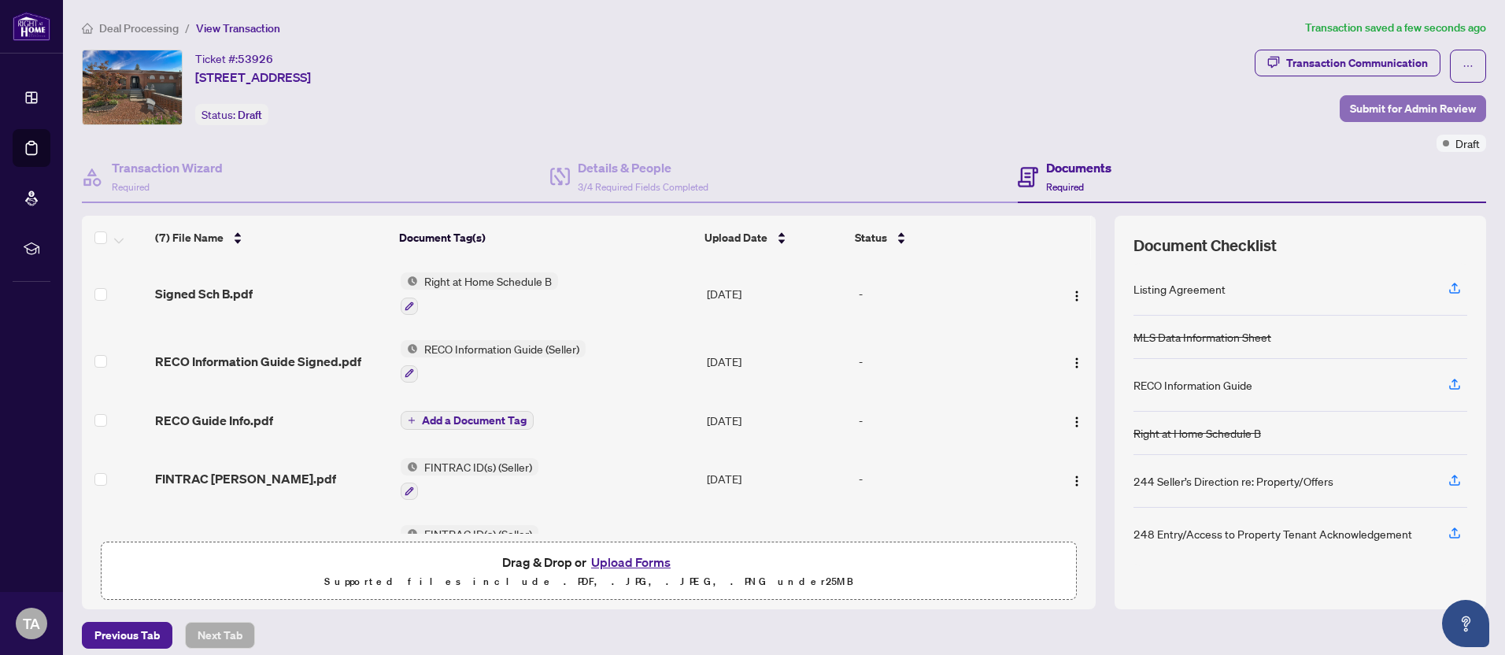
click at [1389, 113] on span "Submit for Admin Review" at bounding box center [1413, 108] width 126 height 25
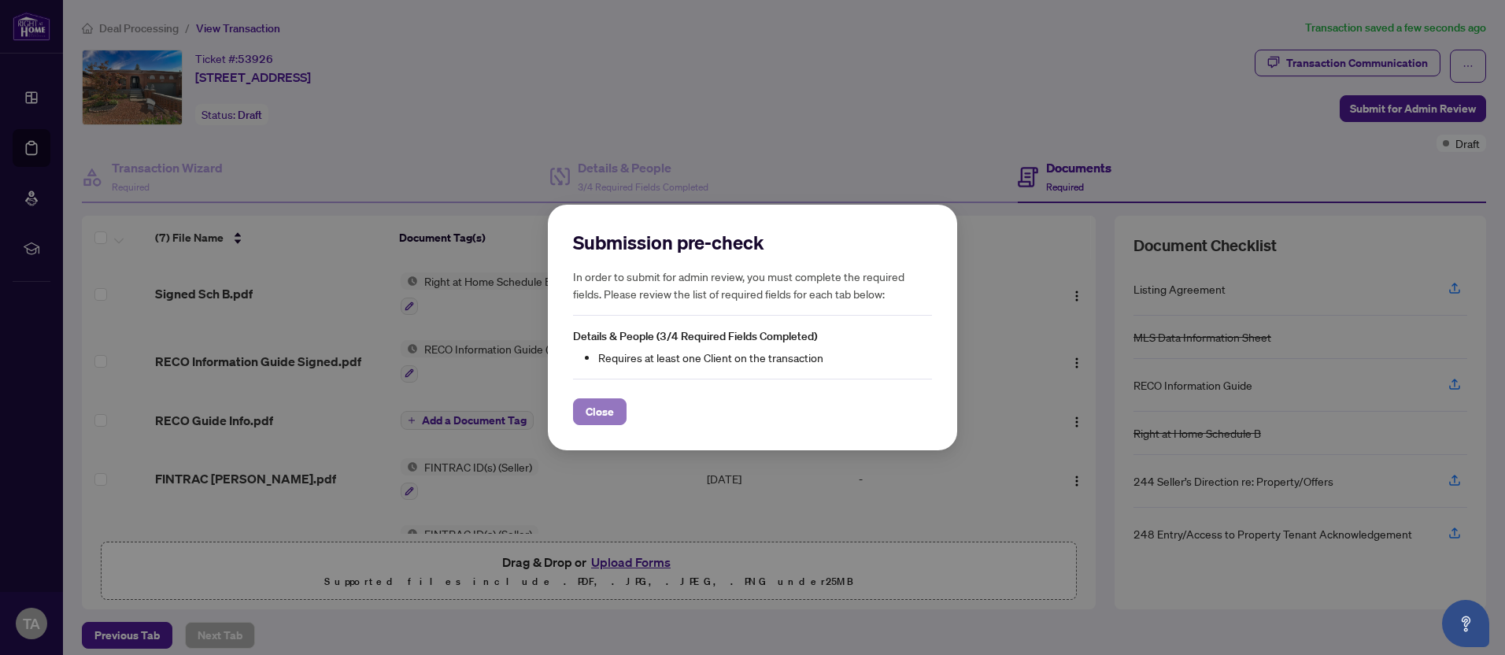
click at [600, 412] on span "Close" at bounding box center [600, 411] width 28 height 25
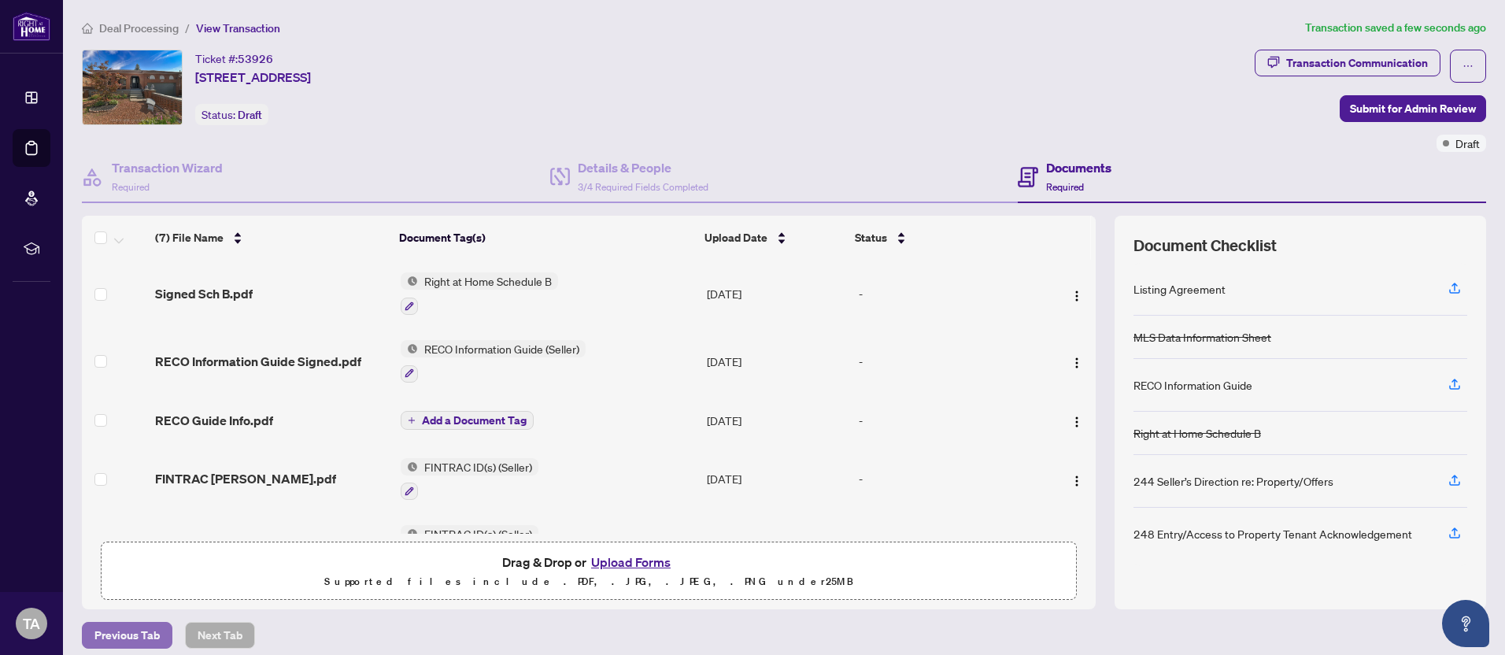
click at [129, 639] on span "Previous Tab" at bounding box center [126, 635] width 65 height 25
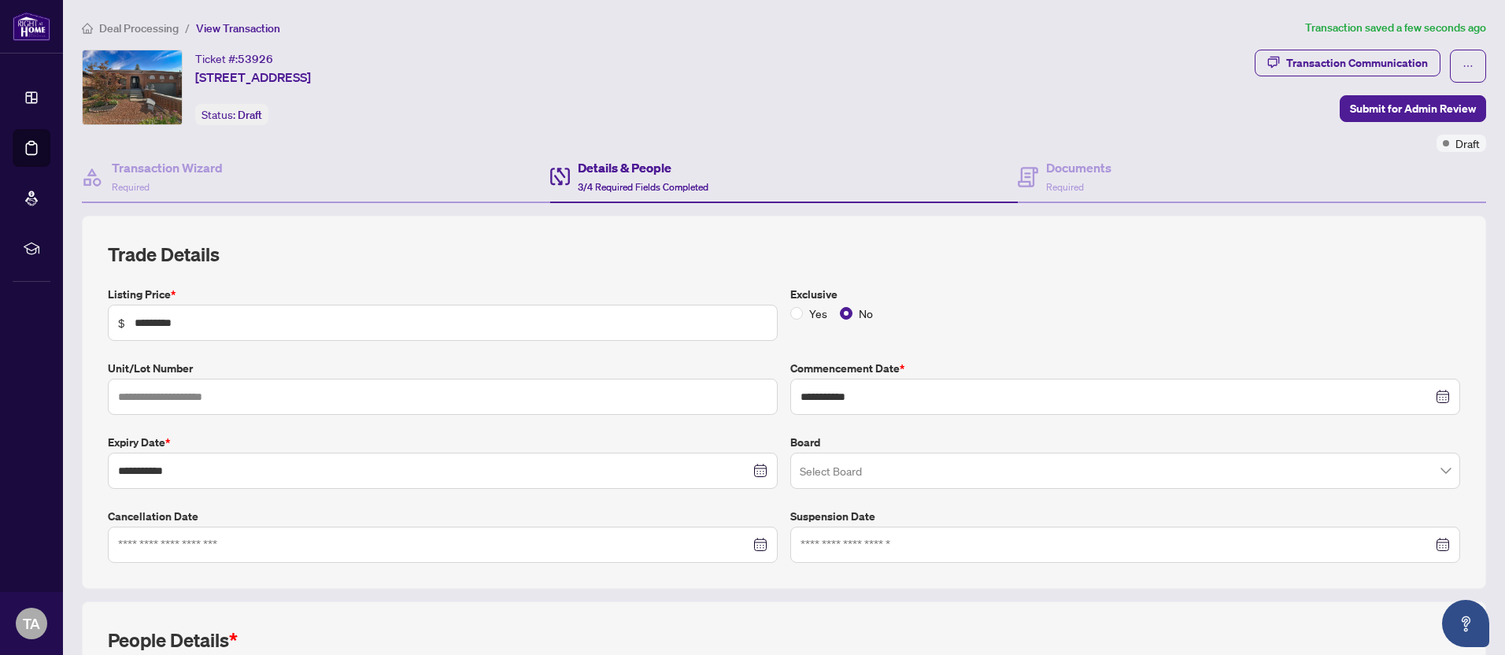
scroll to position [316, 0]
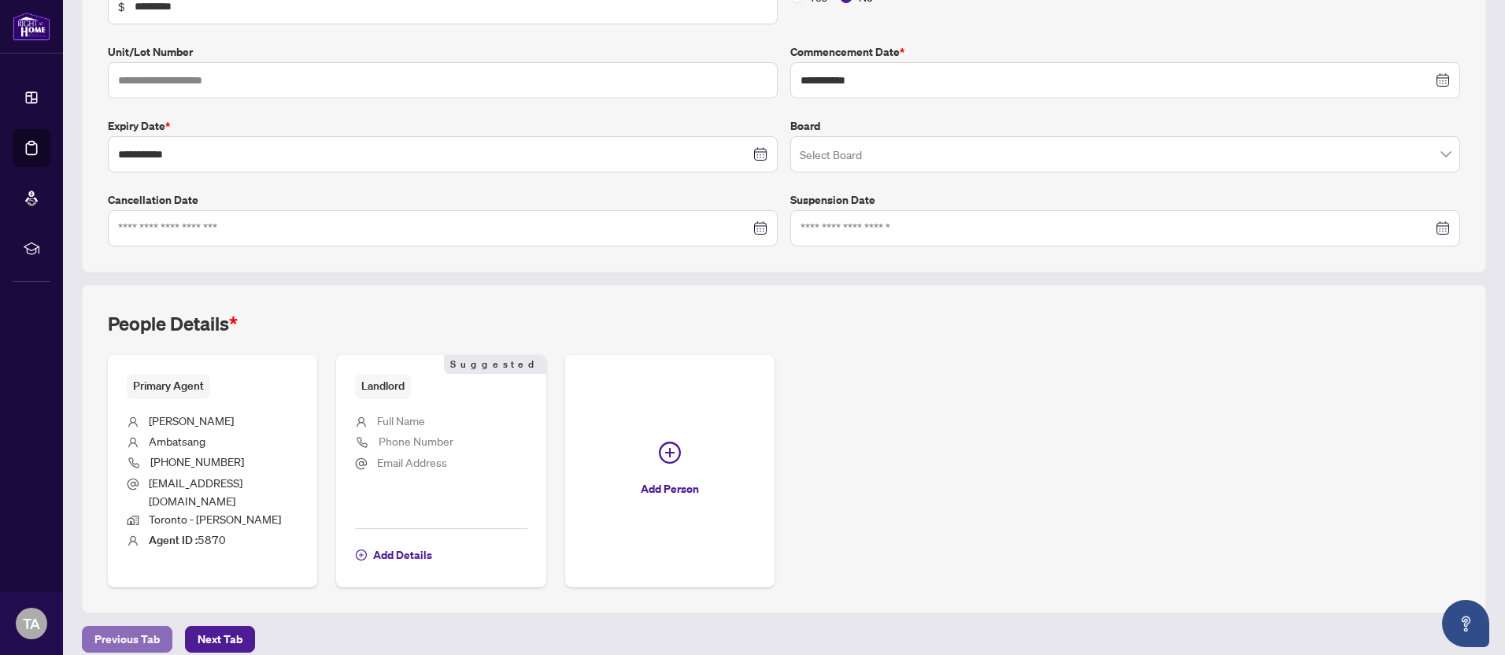
click at [131, 635] on button "Previous Tab" at bounding box center [127, 639] width 91 height 27
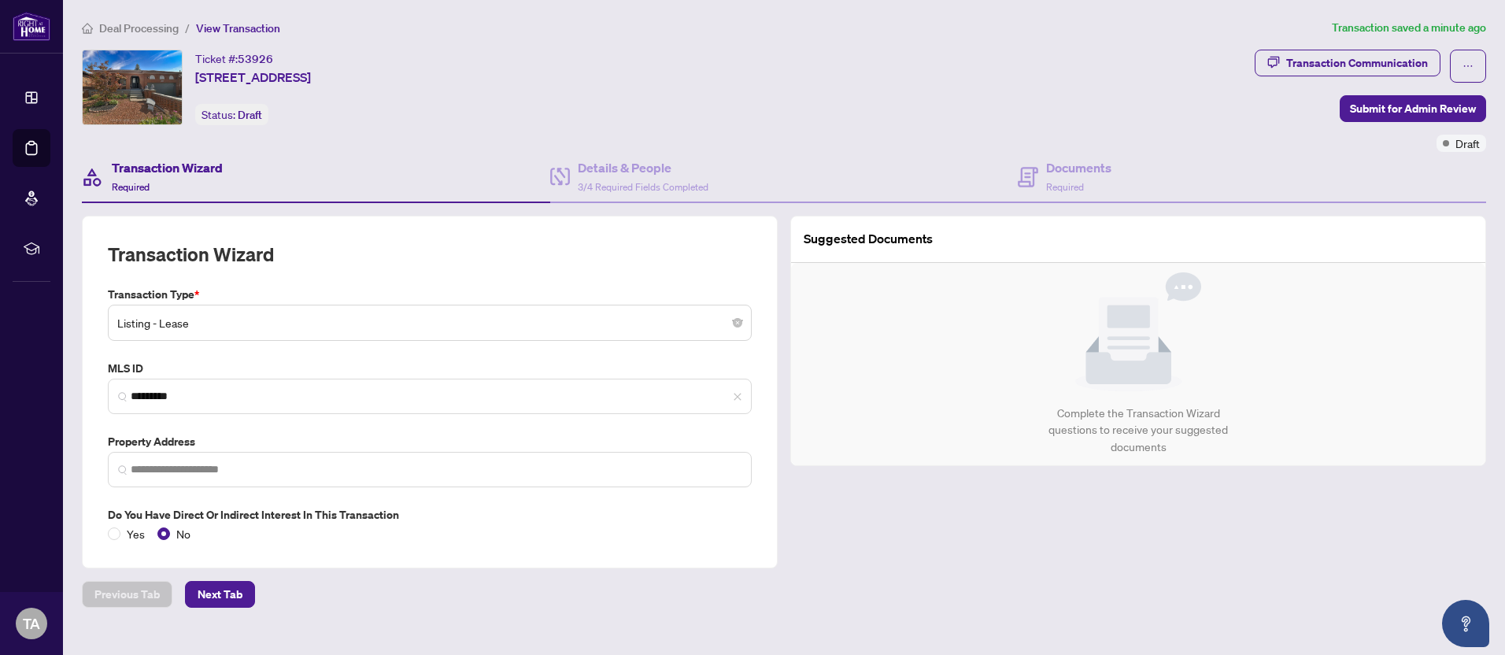
type input "**********"
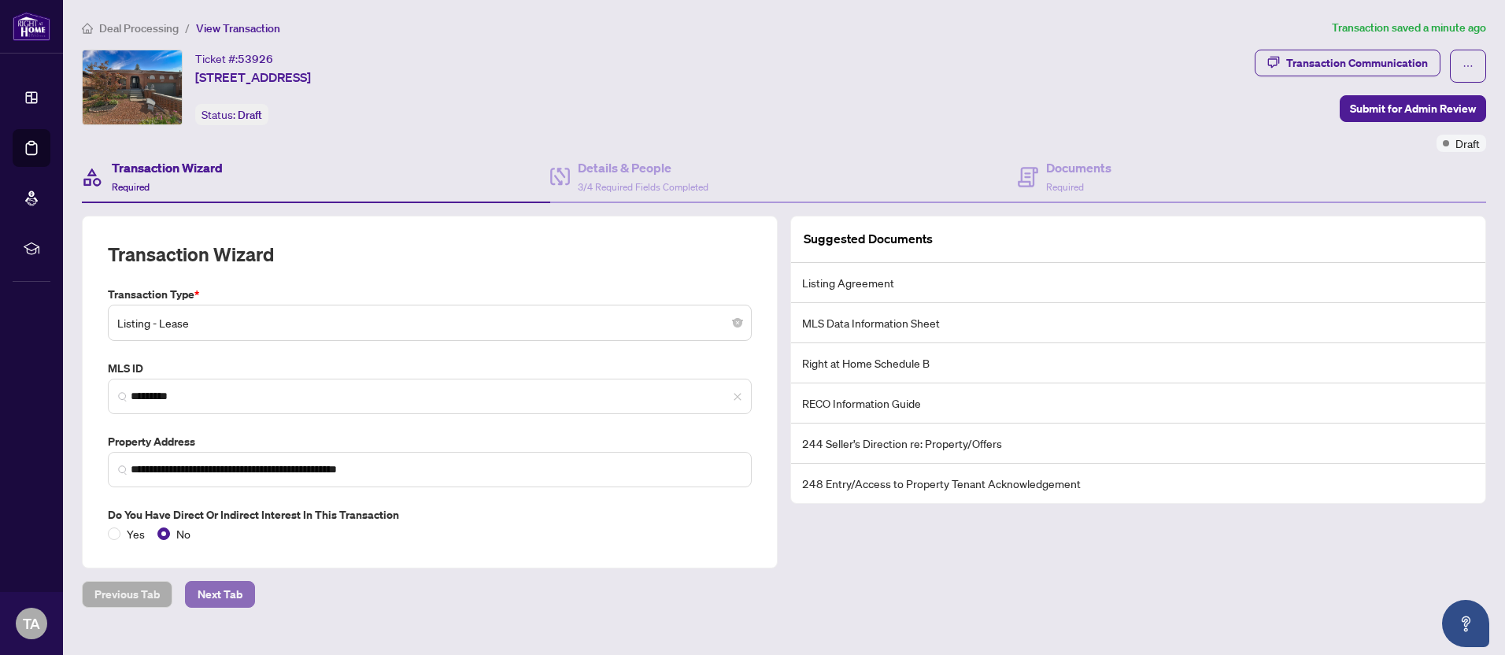
click at [220, 601] on span "Next Tab" at bounding box center [220, 594] width 45 height 25
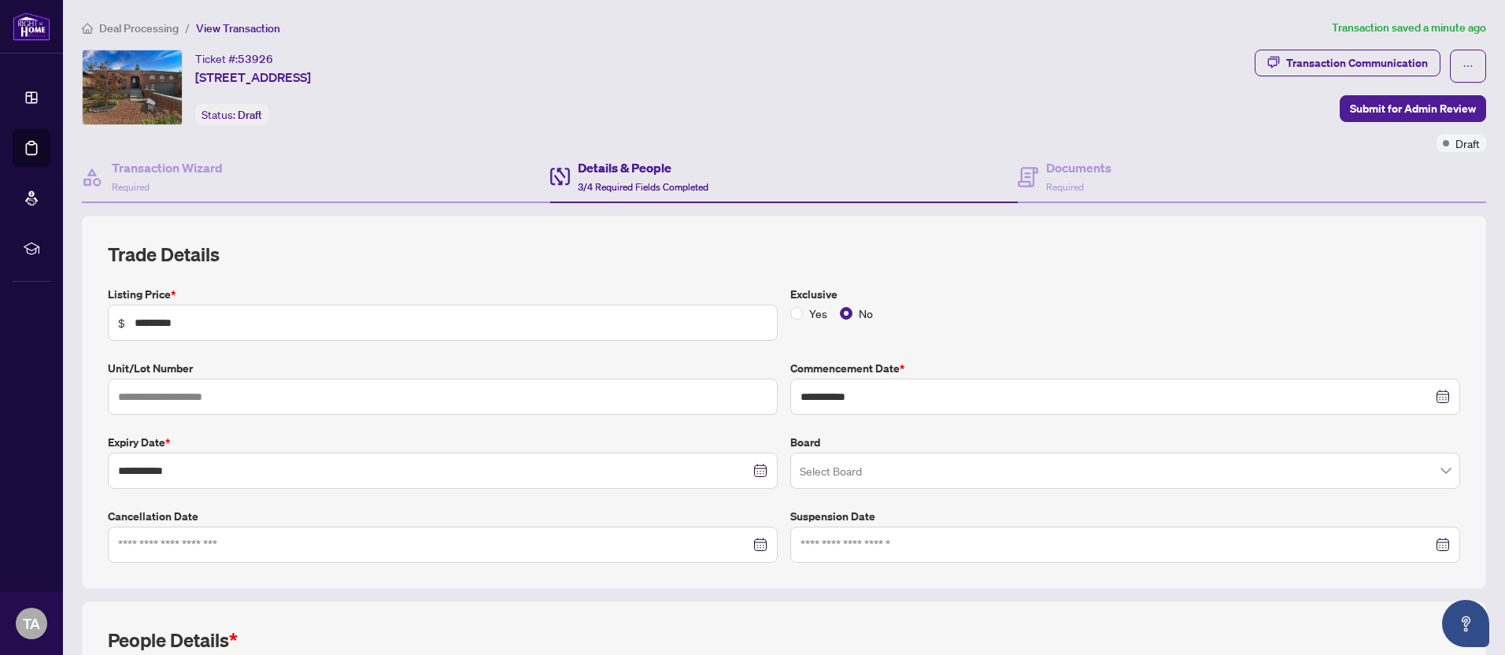
scroll to position [313, 0]
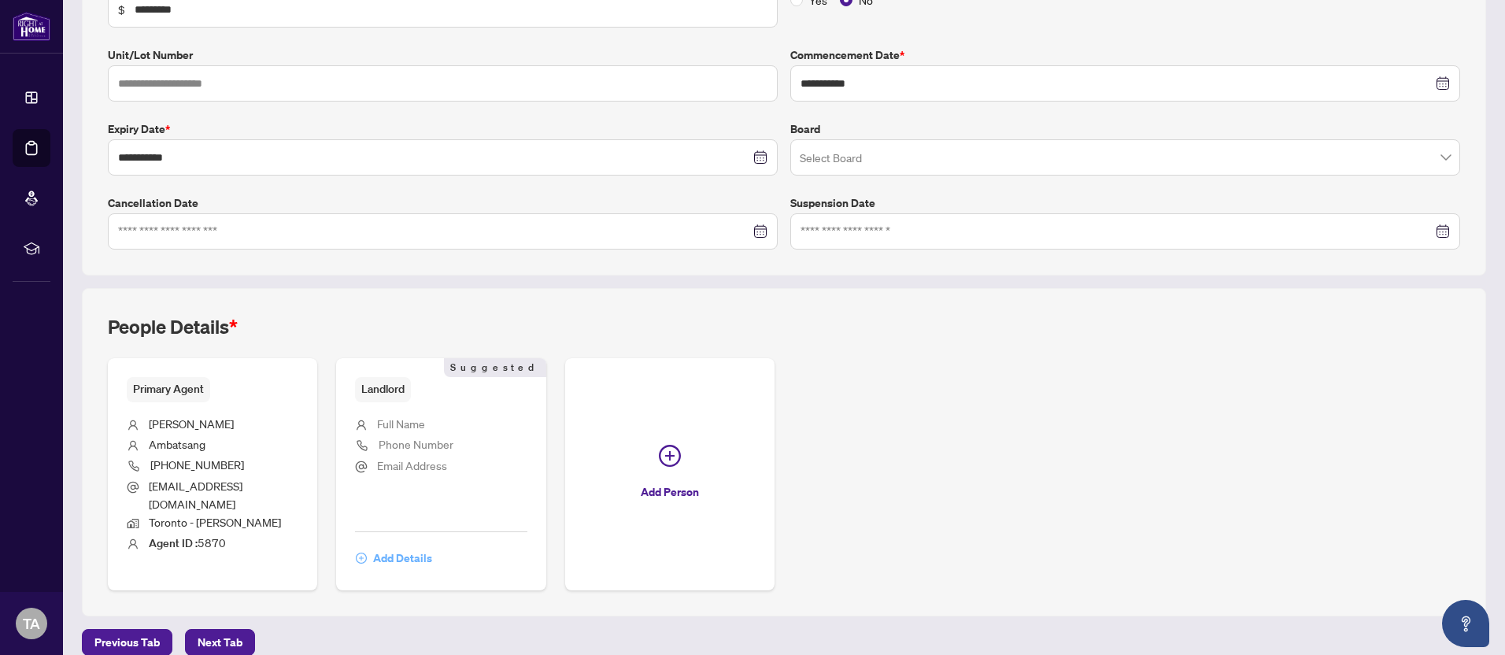
click at [396, 545] on span "Add Details" at bounding box center [402, 557] width 59 height 25
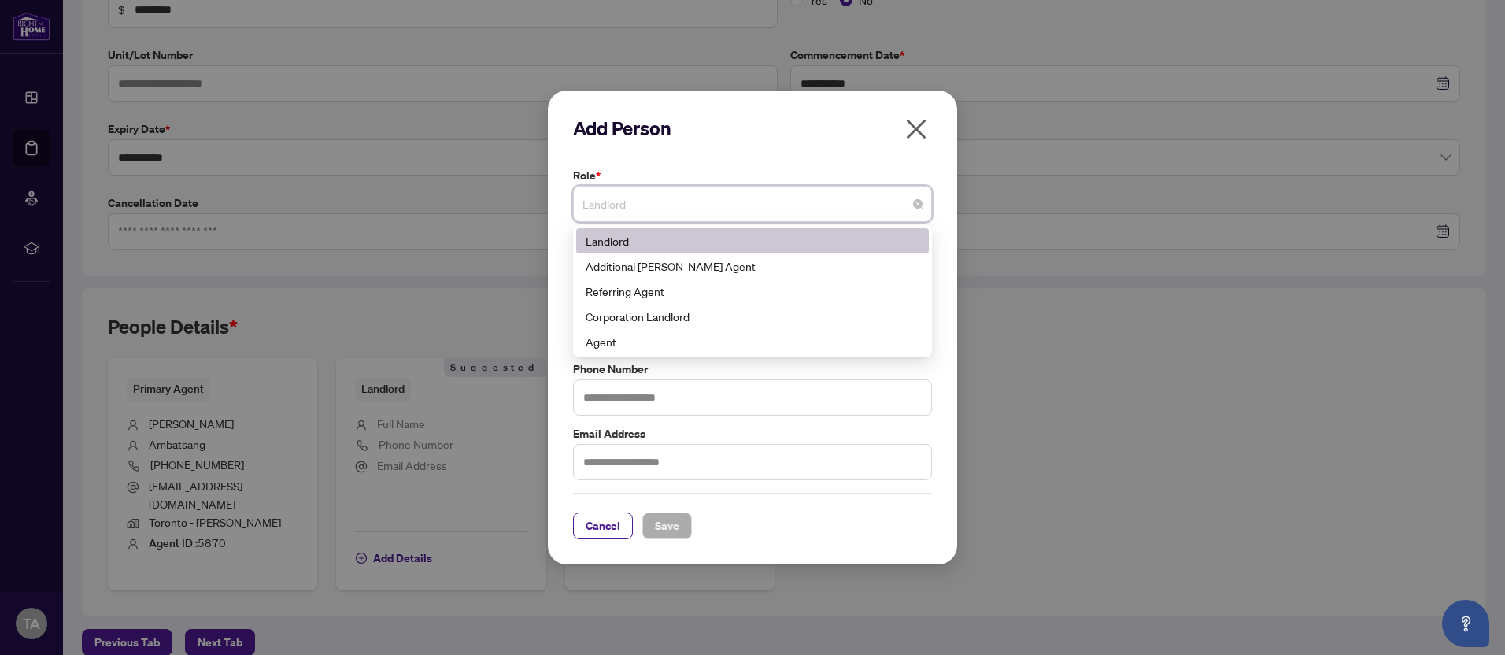
click at [686, 223] on input "search" at bounding box center [745, 206] width 326 height 35
click at [597, 521] on span "Cancel" at bounding box center [603, 525] width 35 height 25
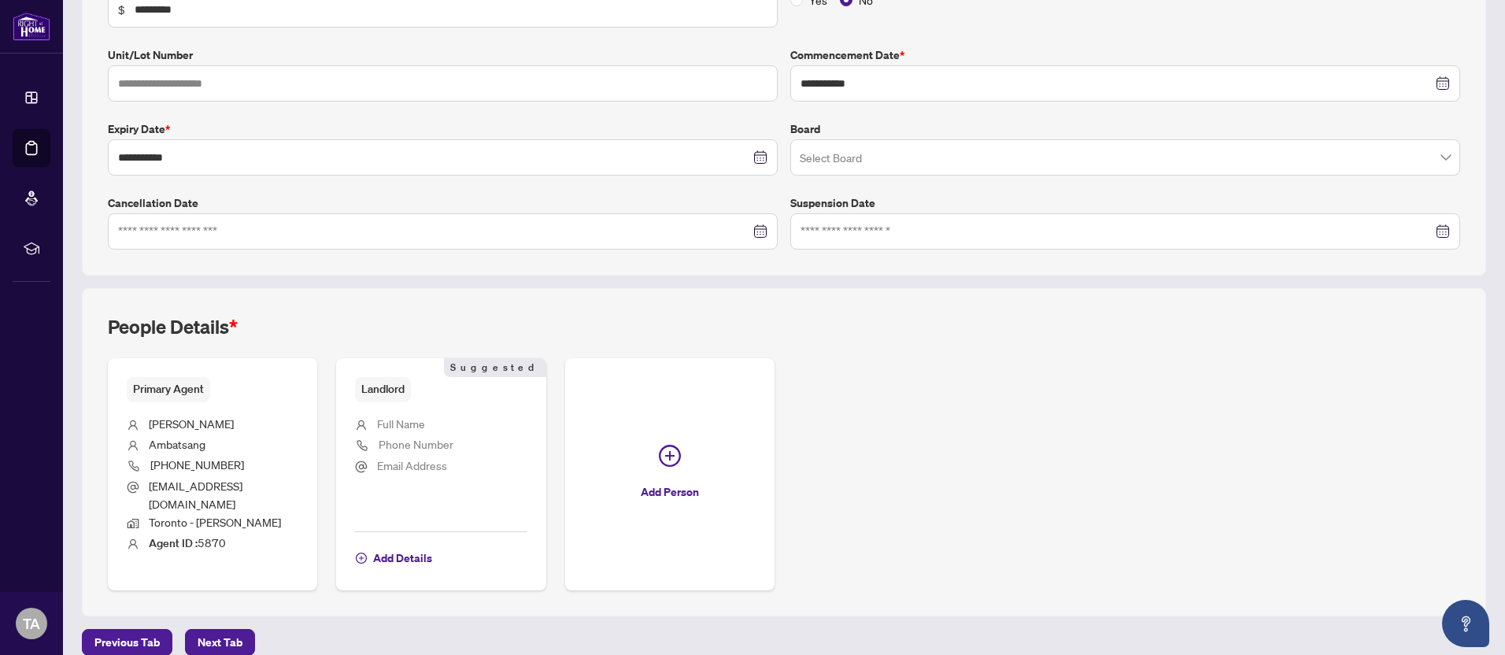
click at [391, 389] on span "Landlord" at bounding box center [383, 389] width 56 height 24
click at [397, 424] on span "Full Name" at bounding box center [401, 423] width 48 height 14
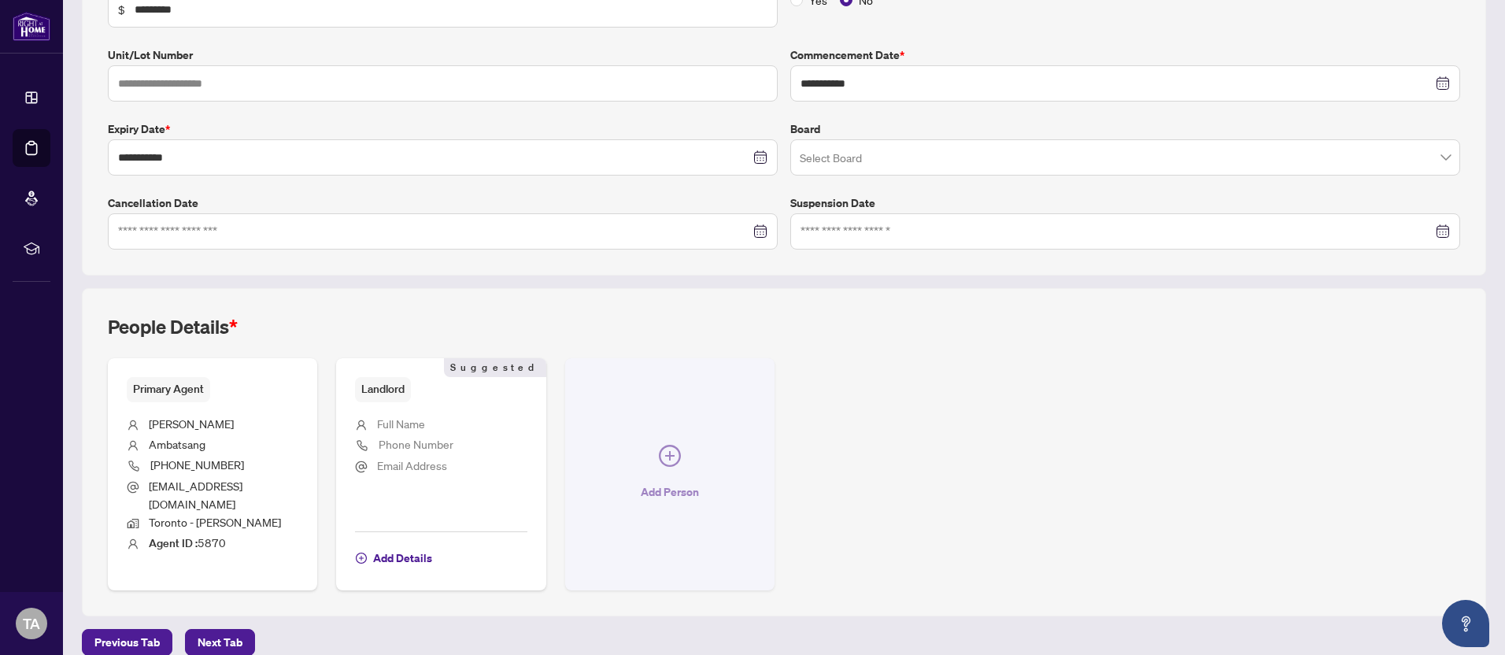
click at [667, 487] on span "Add Person" at bounding box center [670, 491] width 58 height 25
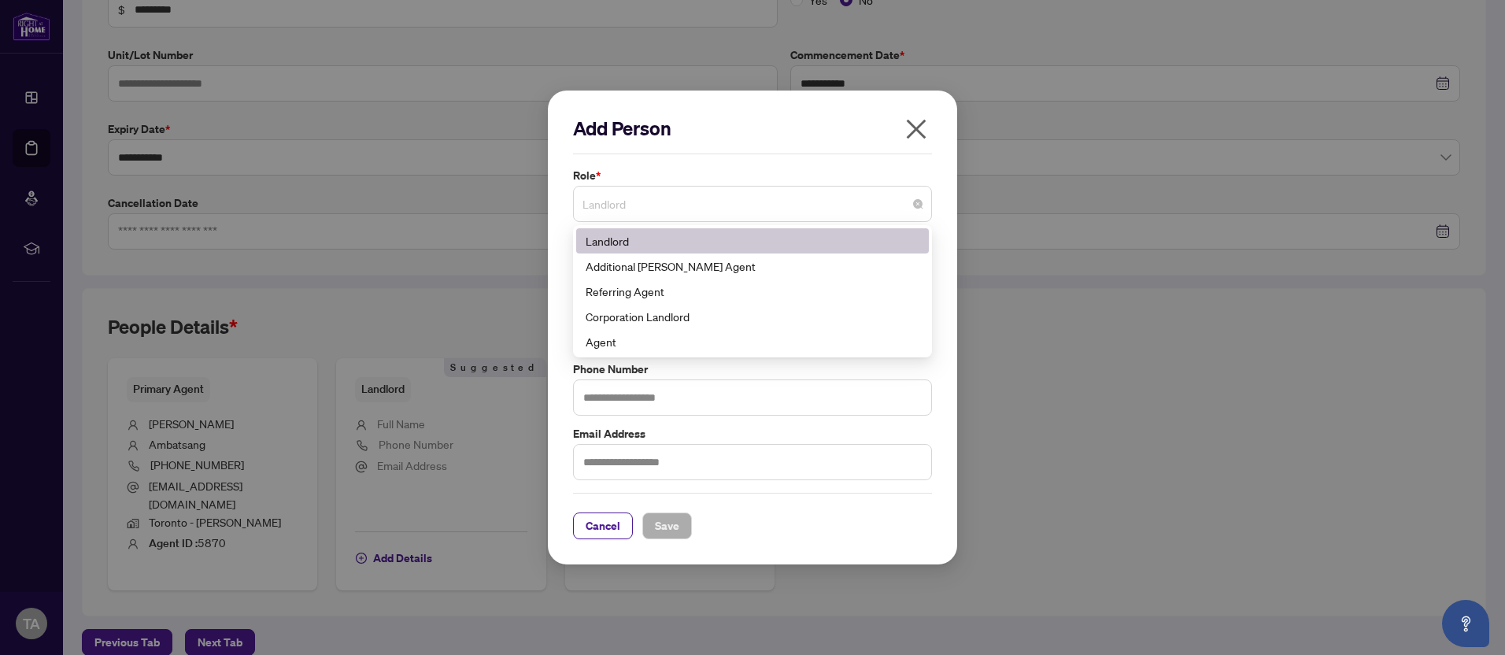
click at [704, 207] on span "Landlord" at bounding box center [752, 204] width 340 height 30
click at [1107, 437] on div "Add Person Role * Landlord 181 186 188 Landlord Additional [PERSON_NAME] Agent …" at bounding box center [752, 327] width 1505 height 655
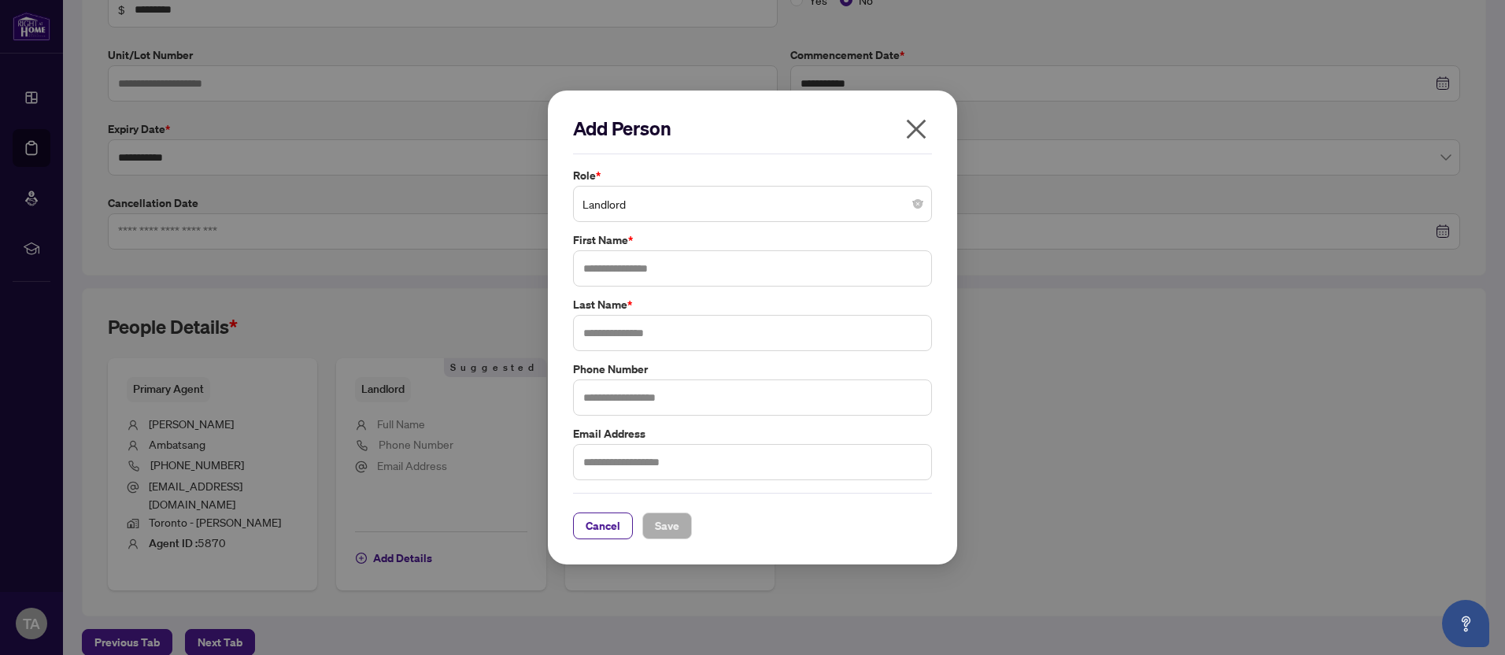
click at [911, 129] on icon "close" at bounding box center [916, 128] width 25 height 25
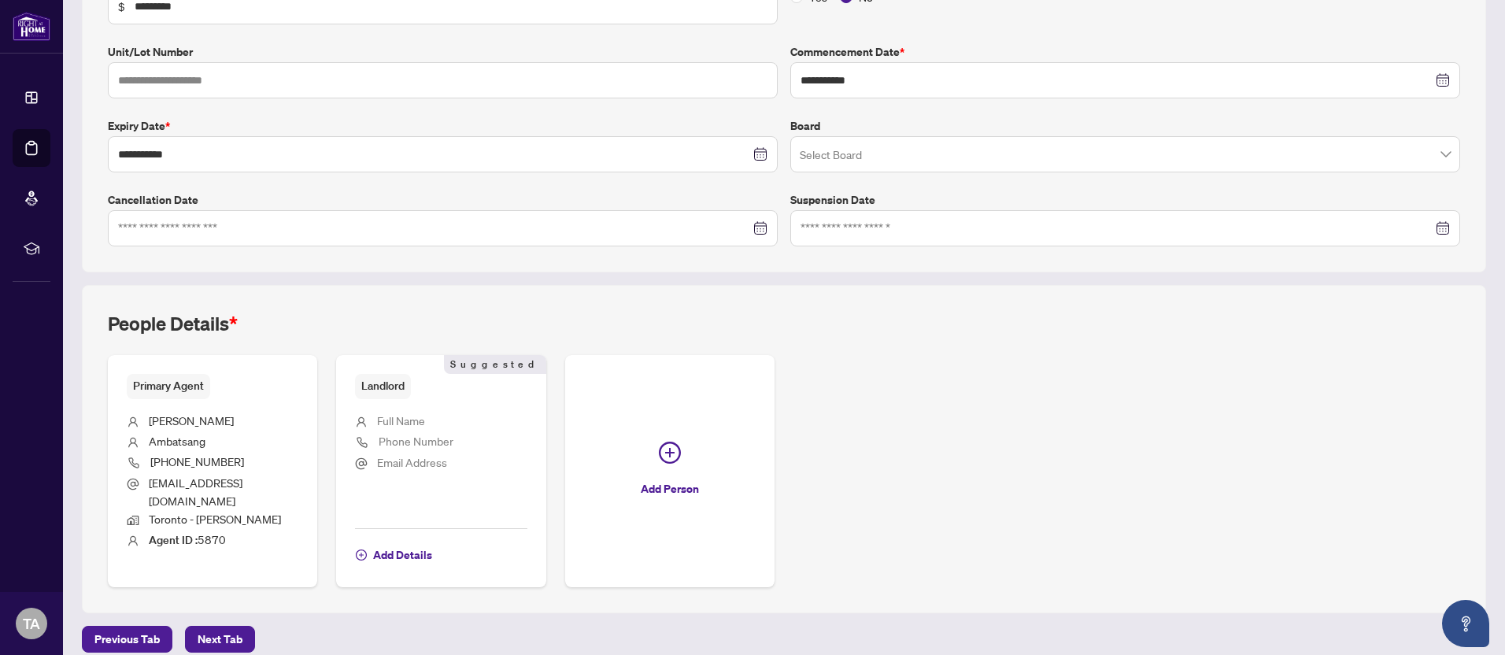
scroll to position [0, 0]
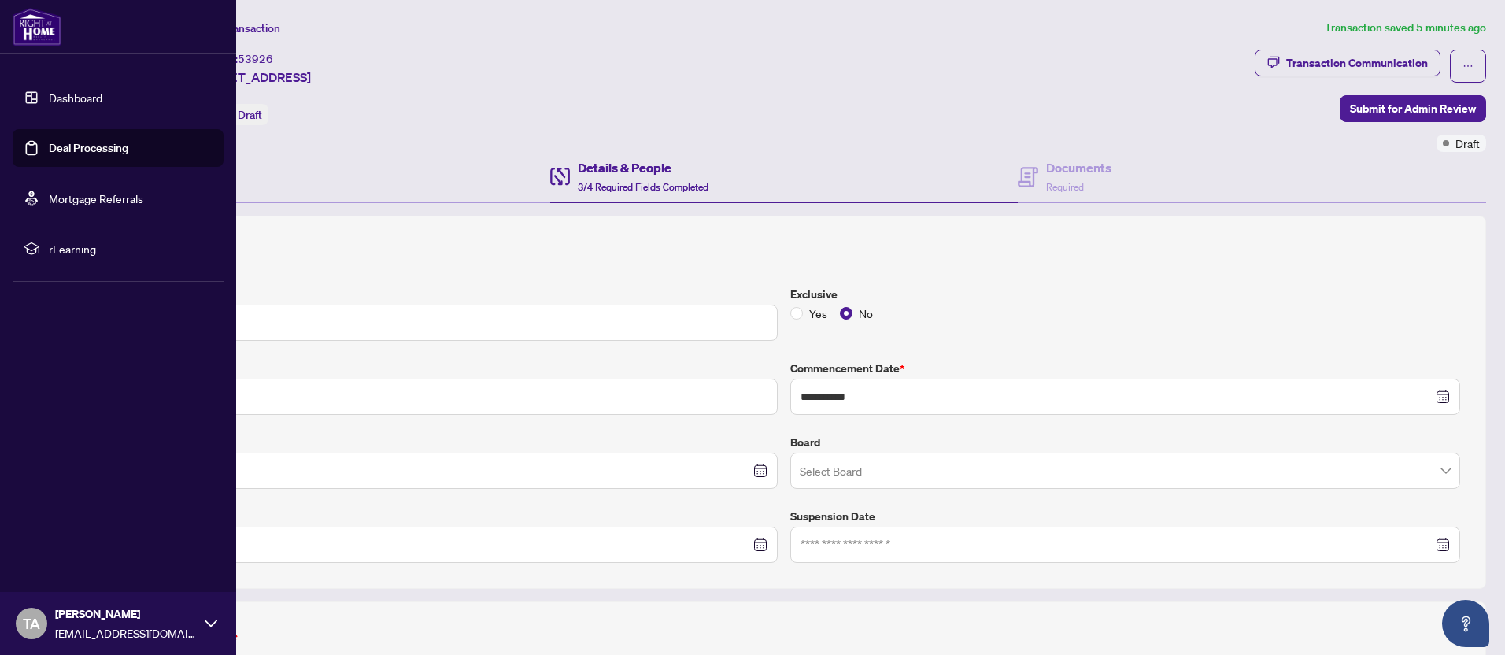
click at [106, 153] on link "Deal Processing" at bounding box center [88, 148] width 79 height 14
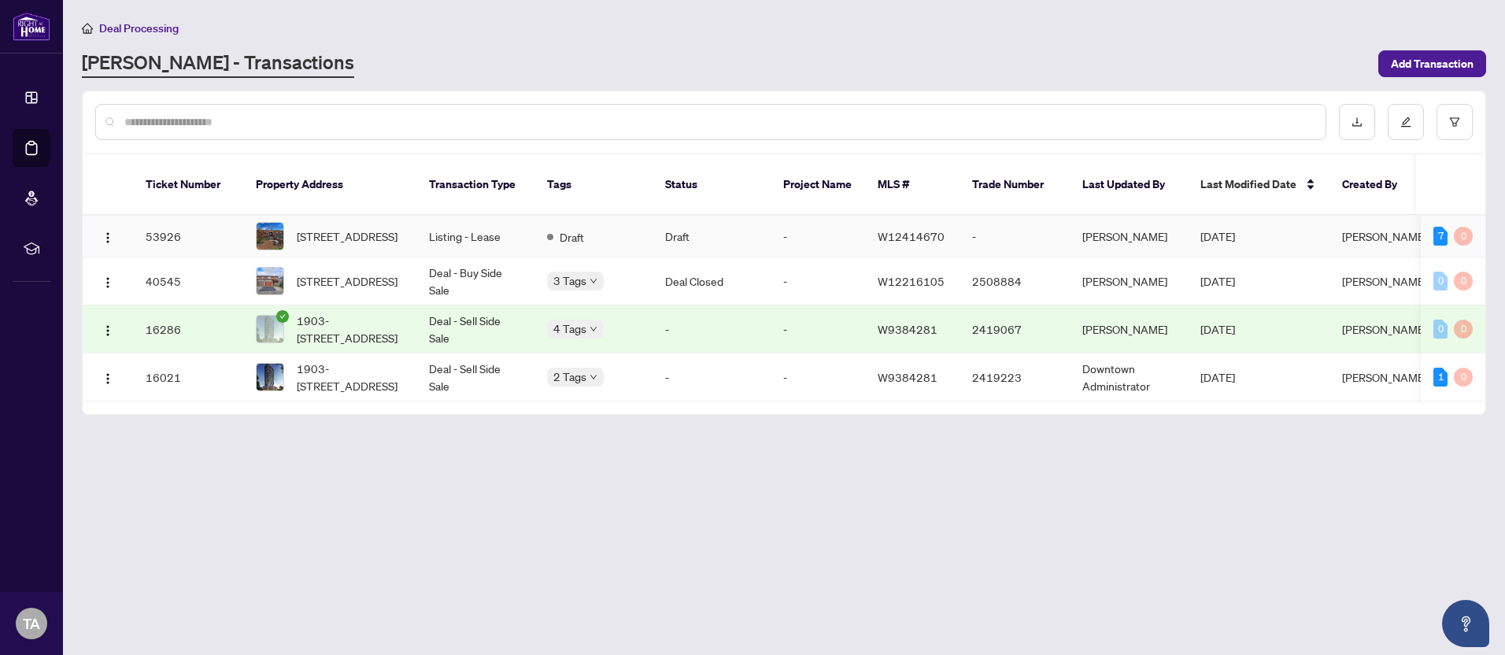
click at [739, 220] on td "Draft" at bounding box center [712, 237] width 118 height 42
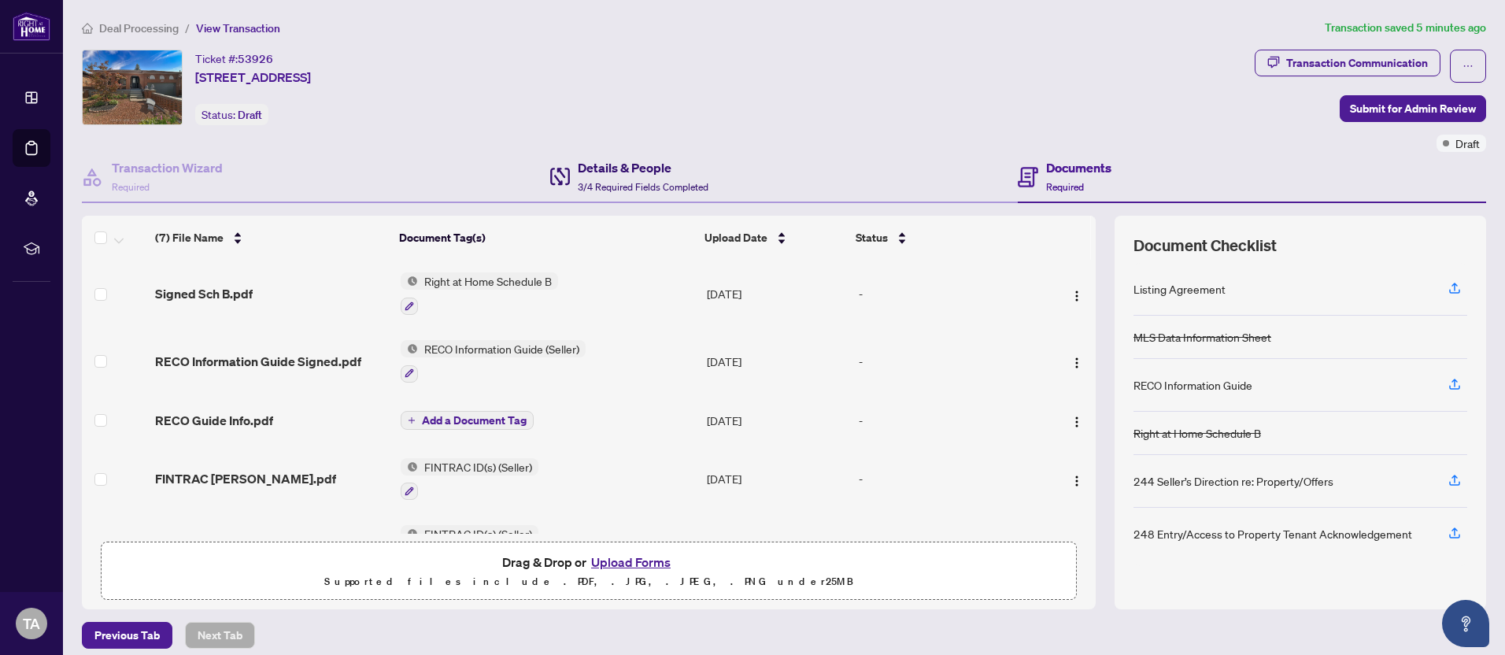
click at [617, 172] on h4 "Details & People" at bounding box center [643, 167] width 131 height 19
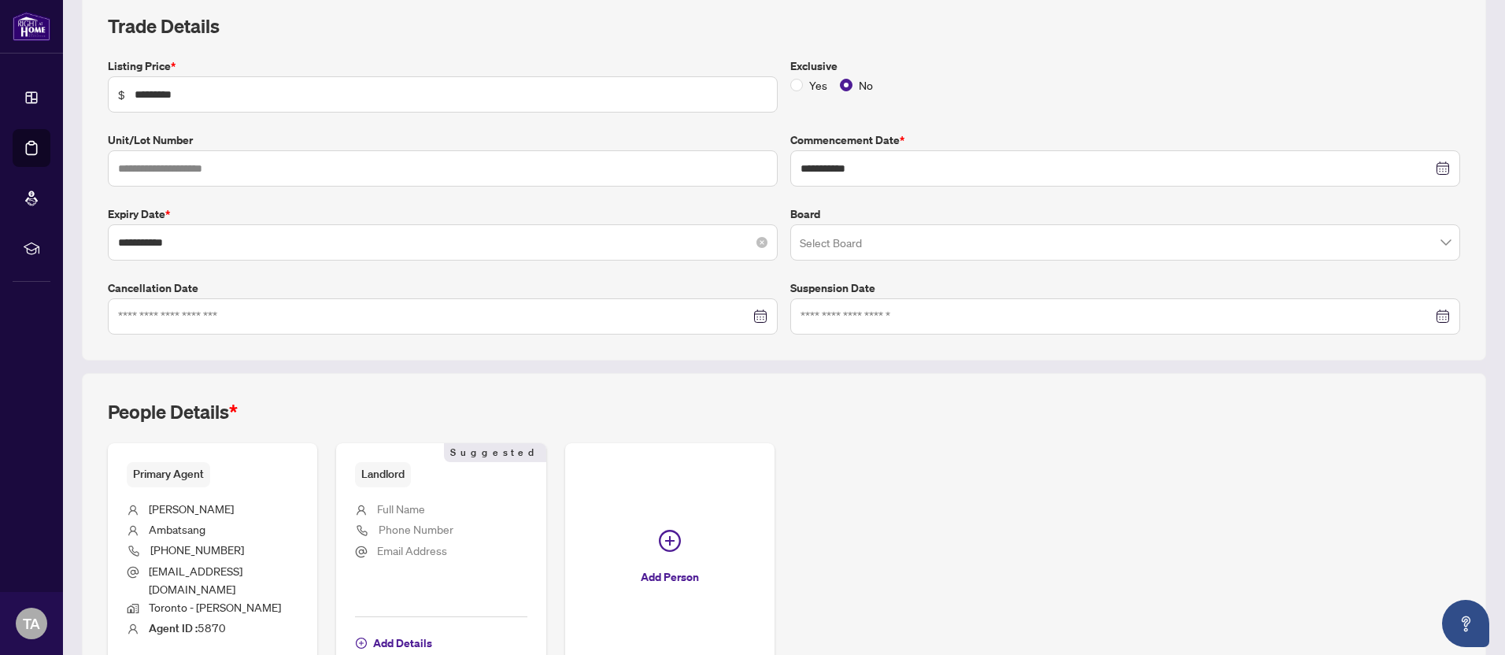
scroll to position [316, 0]
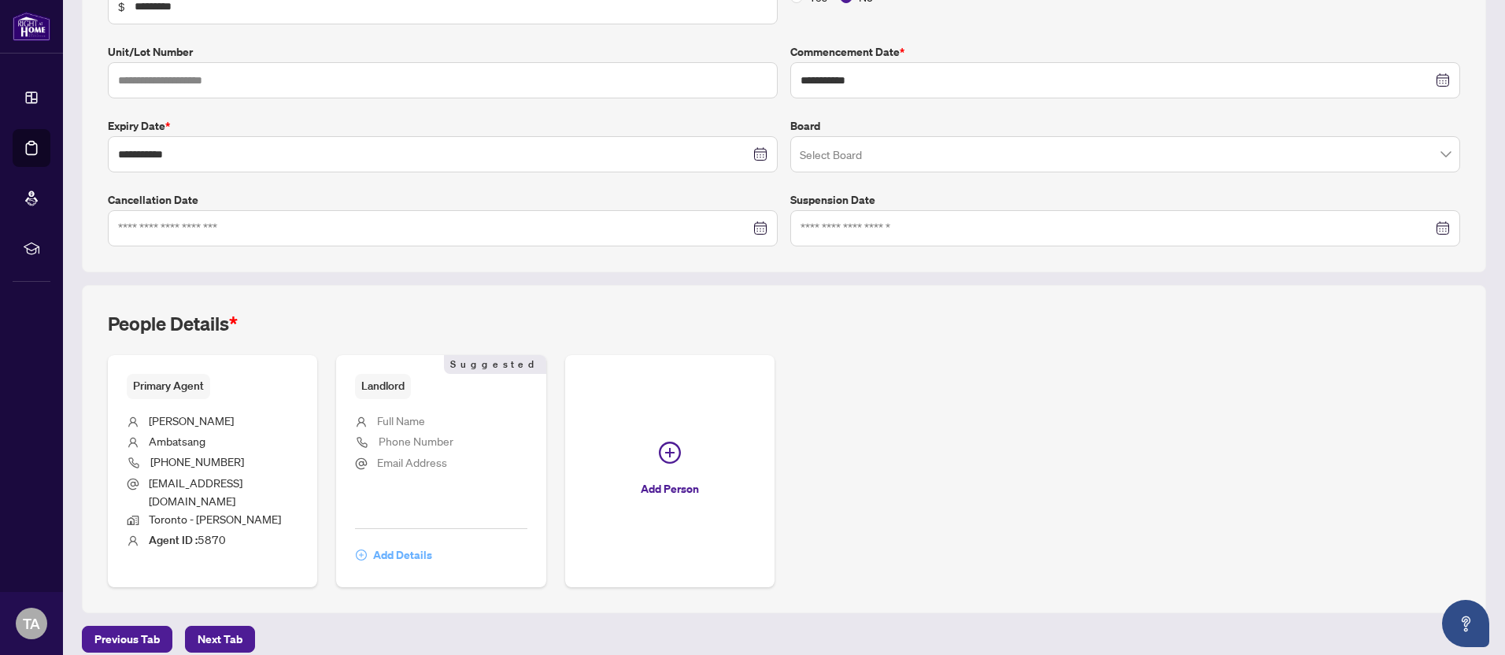
click at [398, 542] on span "Add Details" at bounding box center [402, 554] width 59 height 25
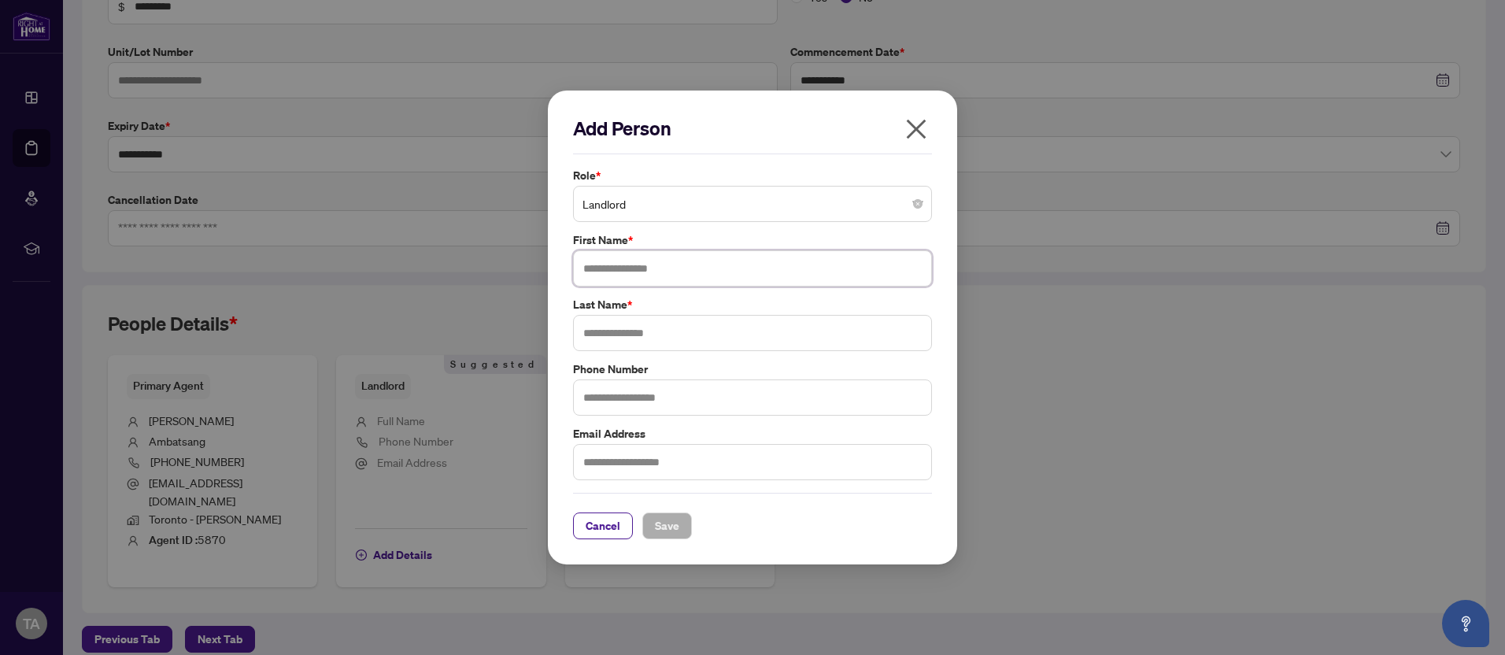
click at [649, 264] on input "text" at bounding box center [752, 268] width 359 height 36
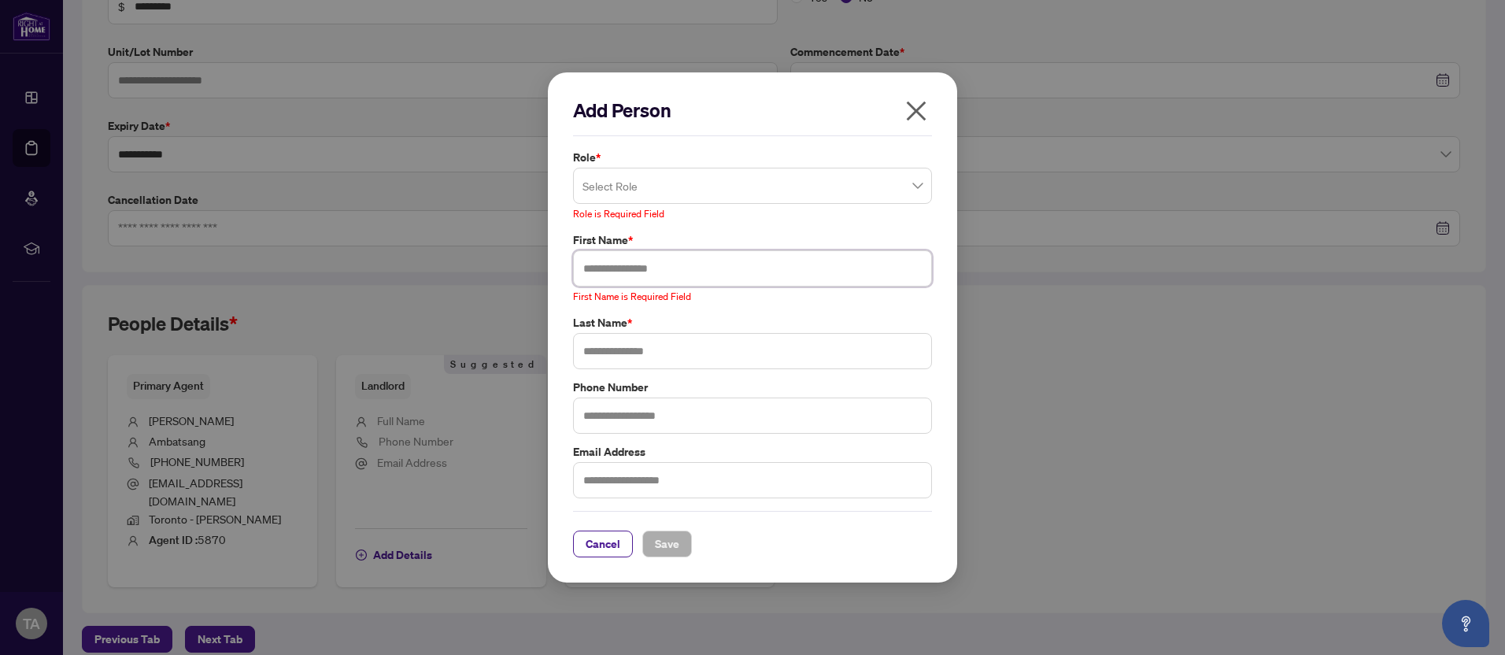
click at [808, 253] on input "text" at bounding box center [752, 268] width 359 height 36
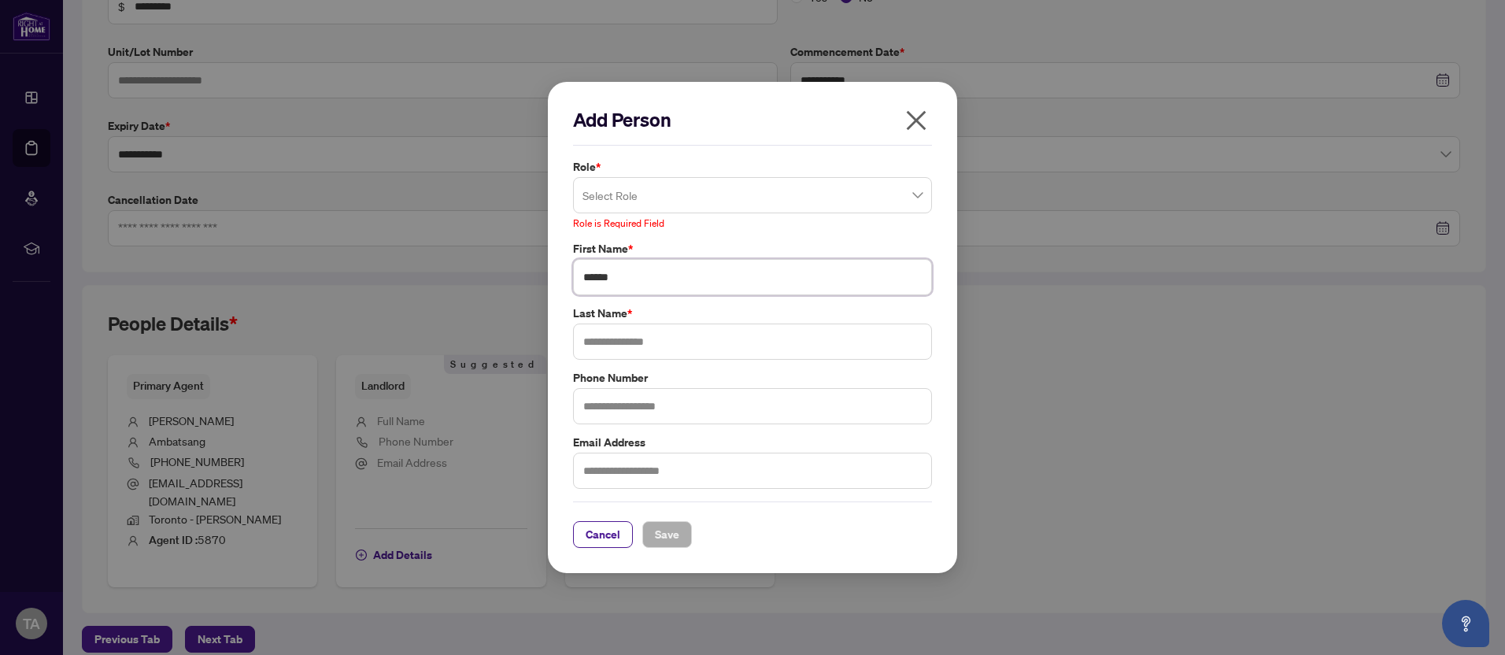
type input "*****"
click at [653, 342] on input "text" at bounding box center [752, 342] width 359 height 36
type input "****"
click at [690, 416] on input "text" at bounding box center [752, 406] width 359 height 36
type input "**********"
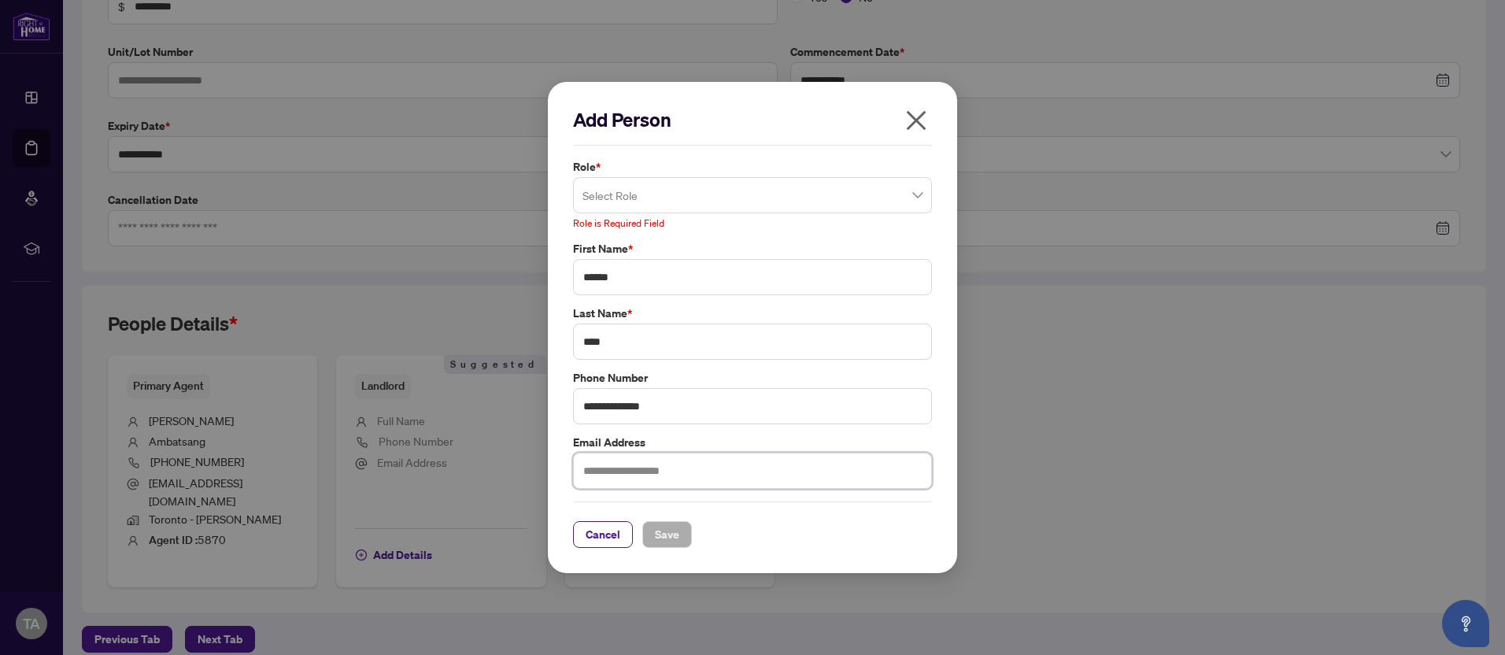
click at [613, 467] on input "text" at bounding box center [752, 471] width 359 height 36
type input "**********"
click at [718, 197] on input "search" at bounding box center [745, 197] width 326 height 35
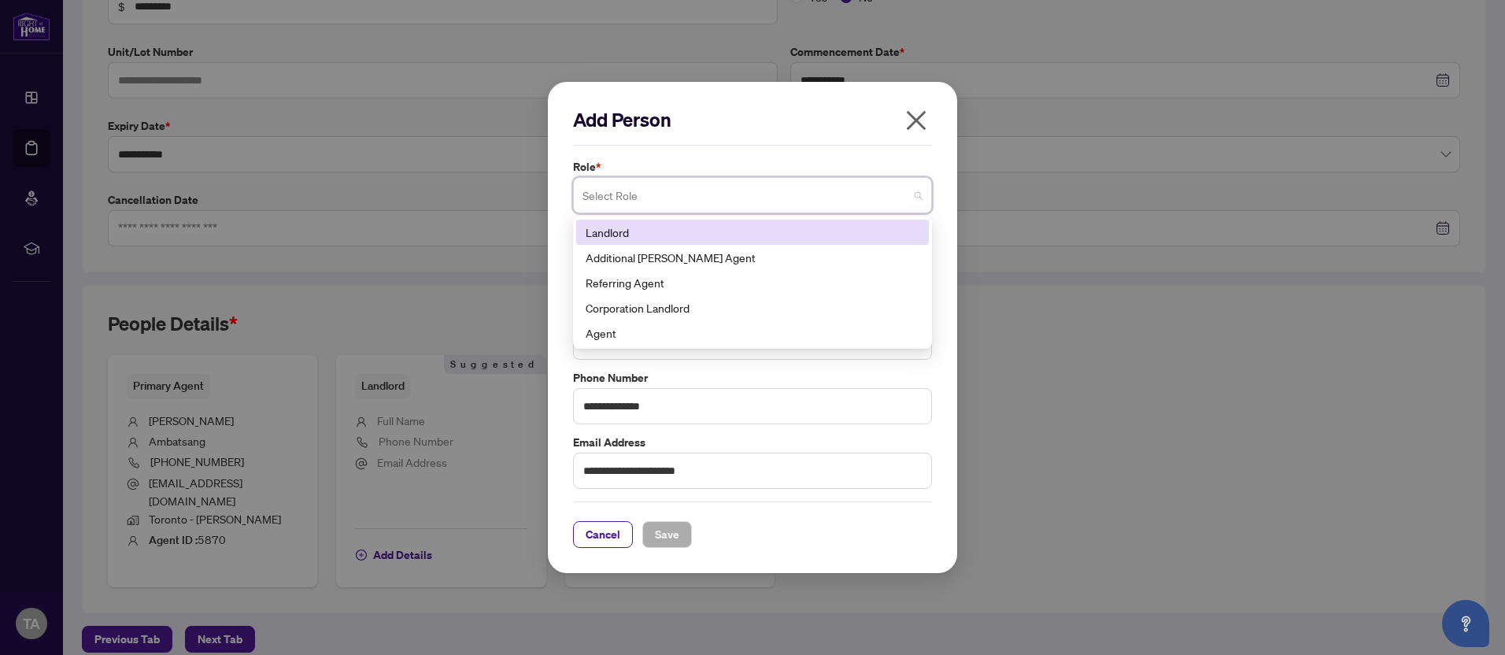
click at [677, 236] on div "Landlord" at bounding box center [753, 232] width 334 height 17
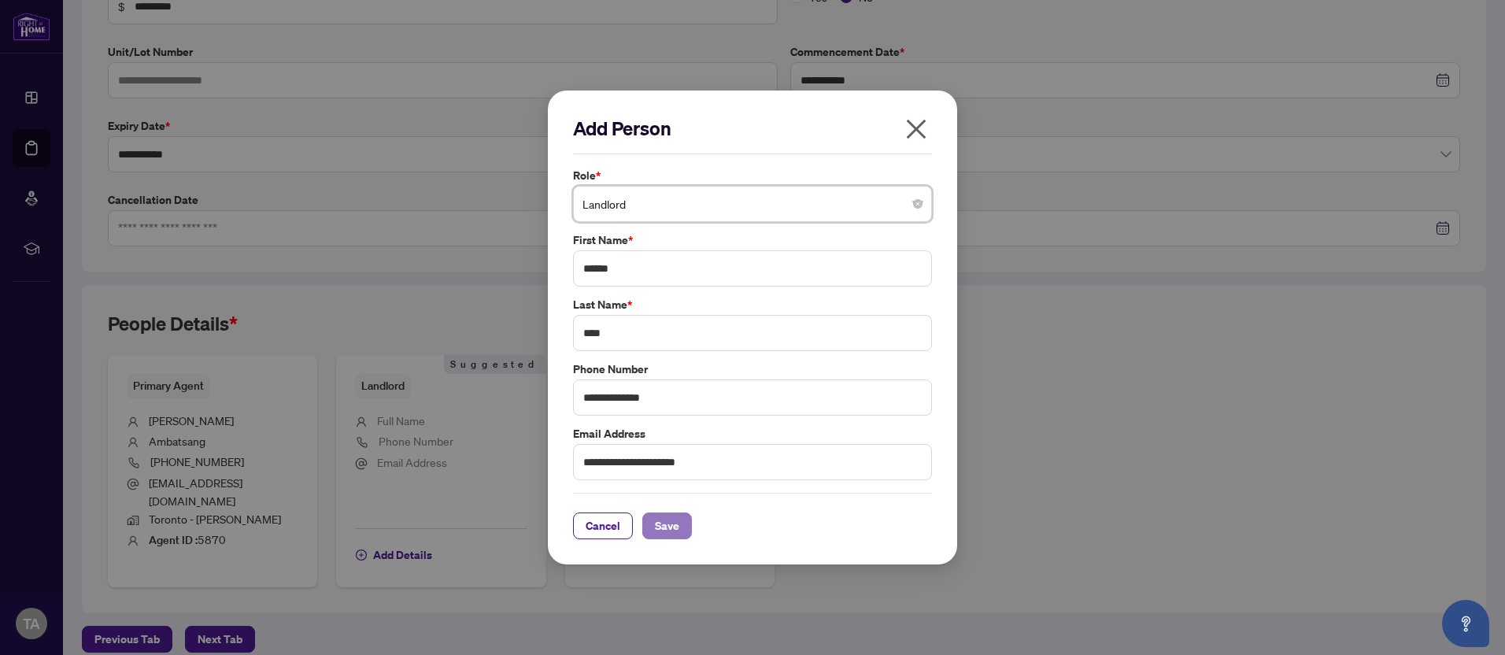
click at [670, 529] on span "Save" at bounding box center [667, 525] width 24 height 25
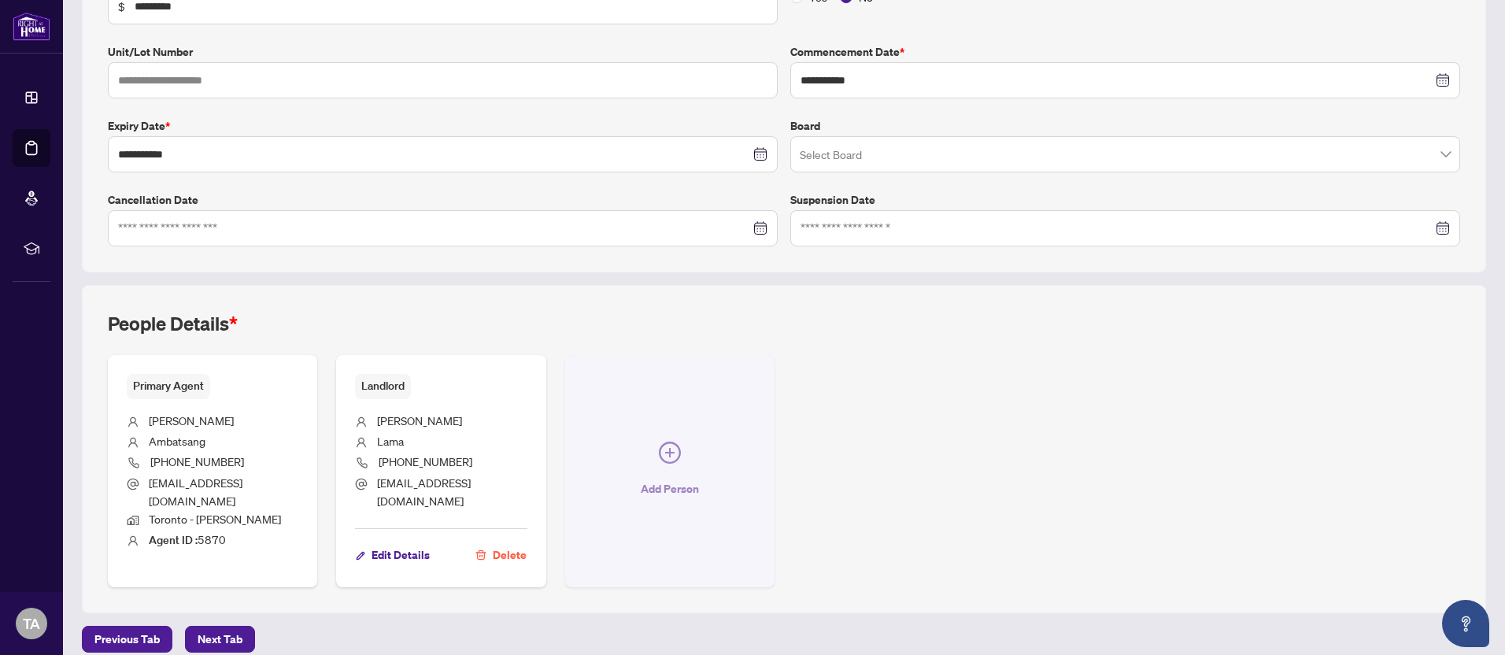
click at [668, 450] on icon "plus-circle" at bounding box center [670, 453] width 22 height 22
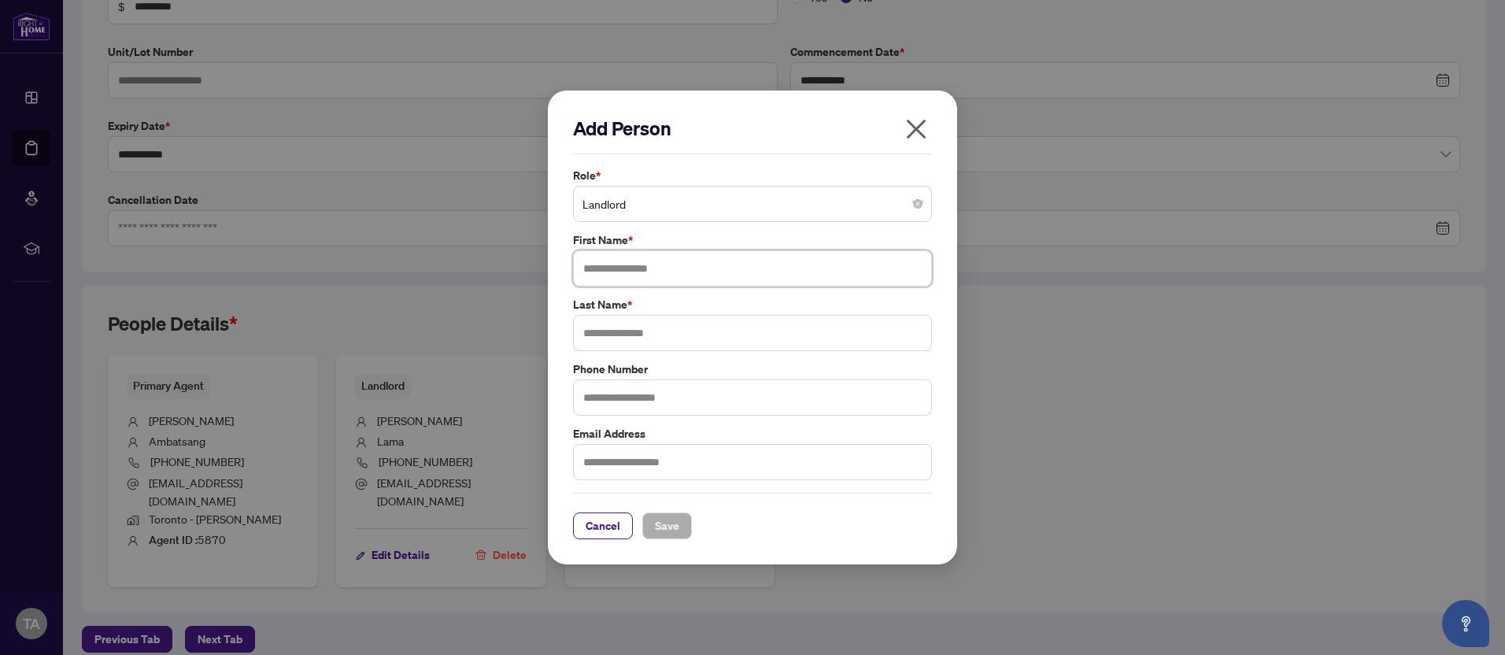
click at [679, 271] on input "text" at bounding box center [752, 268] width 359 height 36
type input "******"
click at [667, 331] on input "text" at bounding box center [752, 333] width 359 height 36
type input "*****"
click at [645, 397] on input "text" at bounding box center [752, 397] width 359 height 36
